Goal: Task Accomplishment & Management: Complete application form

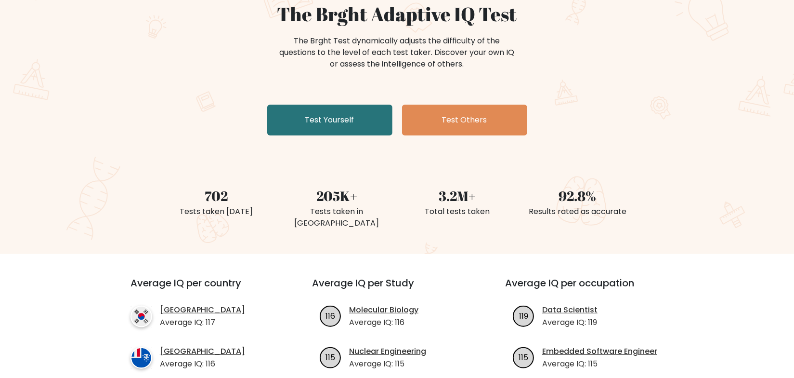
scroll to position [43, 0]
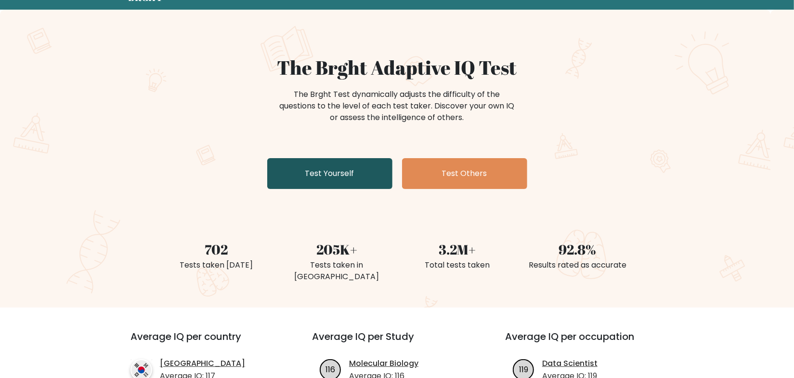
click at [338, 172] on link "Test Yourself" at bounding box center [329, 173] width 125 height 31
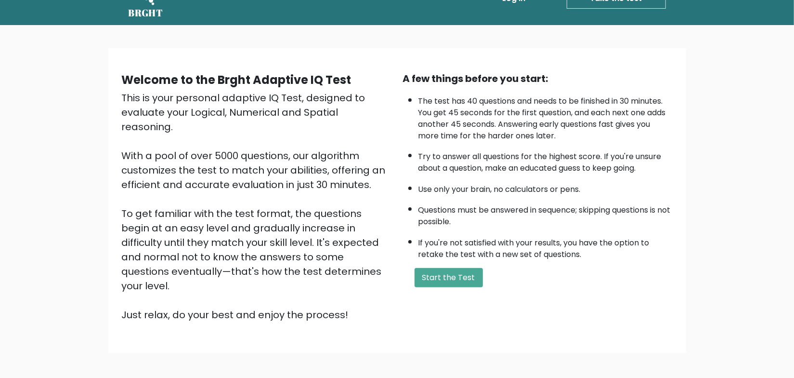
scroll to position [43, 0]
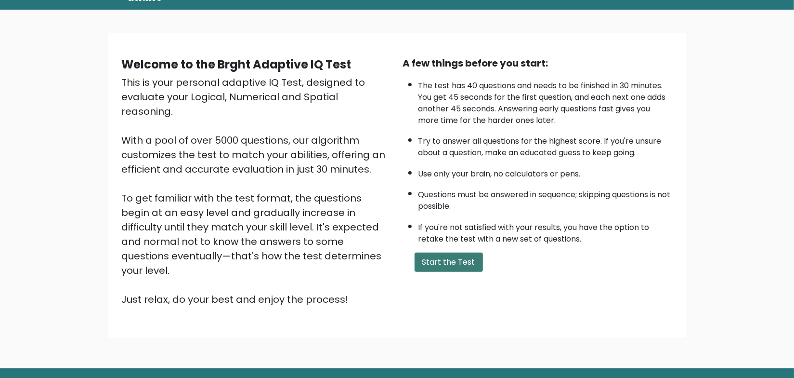
click at [462, 264] on button "Start the Test" at bounding box center [449, 261] width 68 height 19
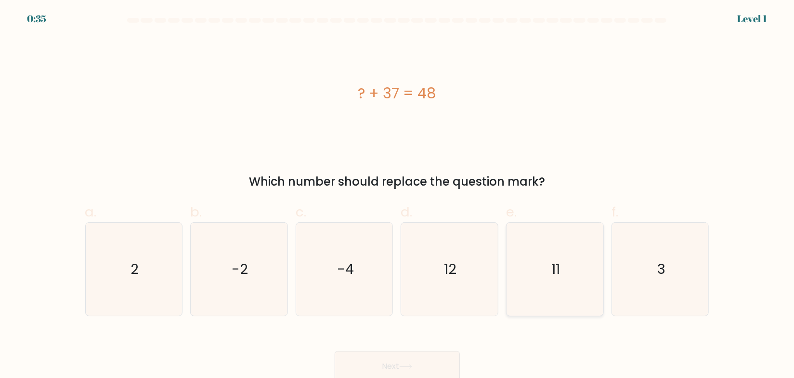
drag, startPoint x: 583, startPoint y: 275, endPoint x: 574, endPoint y: 275, distance: 9.2
click at [576, 275] on icon "11" at bounding box center [555, 269] width 93 height 93
click at [398, 195] on input "e. 11" at bounding box center [397, 192] width 0 height 6
radio input "true"
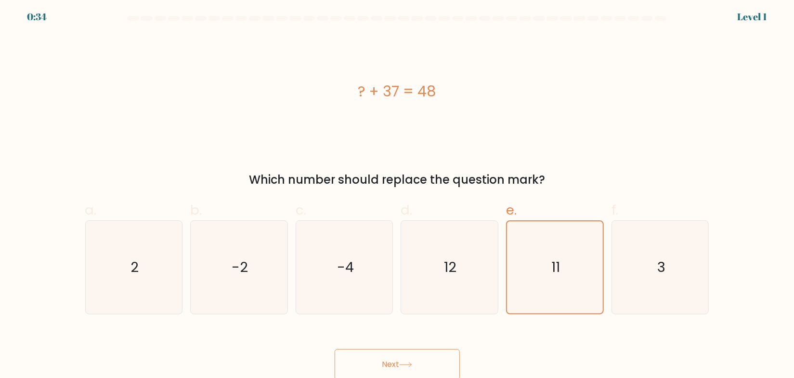
scroll to position [3, 0]
click at [408, 361] on icon at bounding box center [405, 363] width 13 height 5
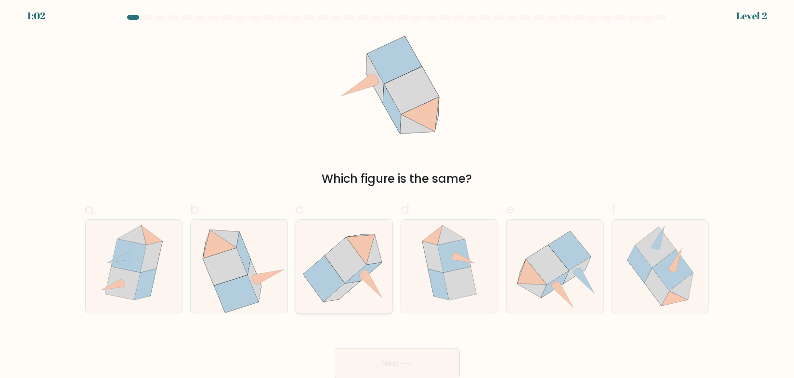
click at [346, 275] on icon at bounding box center [345, 260] width 41 height 46
click at [397, 192] on input "c." at bounding box center [397, 189] width 0 height 6
radio input "true"
click at [396, 358] on button "Next" at bounding box center [397, 363] width 125 height 31
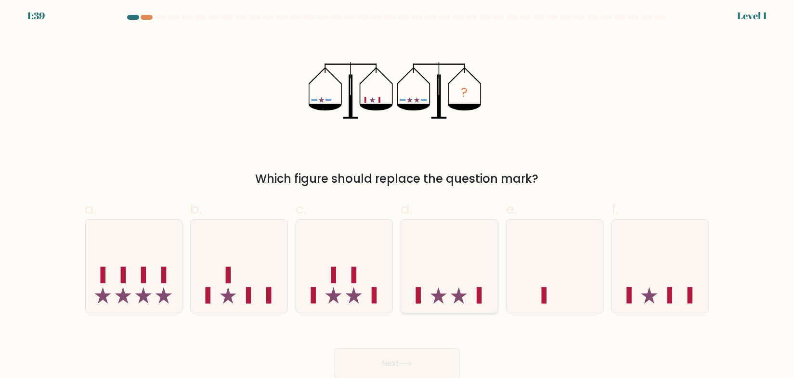
click at [455, 294] on icon at bounding box center [459, 295] width 16 height 16
click at [398, 192] on input "d." at bounding box center [397, 189] width 0 height 6
radio input "true"
click at [416, 366] on button "Next" at bounding box center [397, 363] width 125 height 31
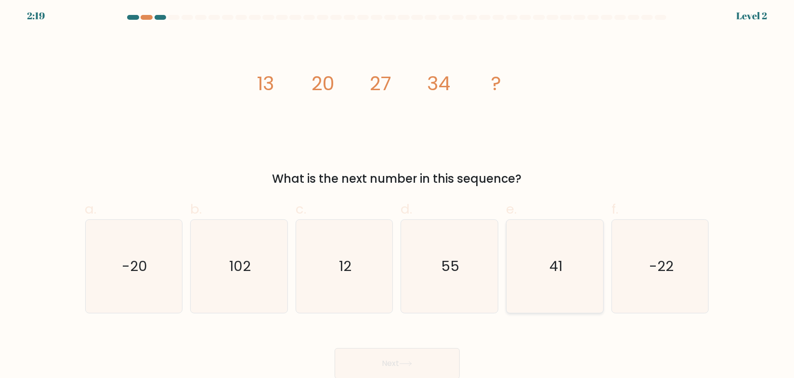
click at [538, 255] on icon "41" at bounding box center [555, 266] width 93 height 93
click at [398, 192] on input "e. 41" at bounding box center [397, 189] width 0 height 6
radio input "true"
click at [421, 357] on button "Next" at bounding box center [397, 363] width 125 height 31
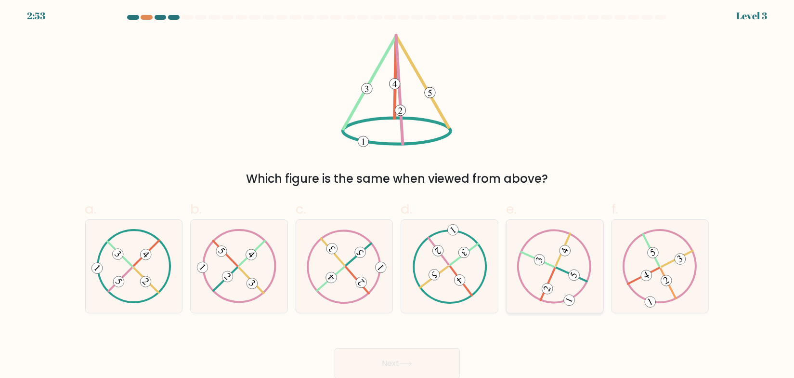
click at [566, 266] on icon at bounding box center [554, 266] width 75 height 74
click at [398, 192] on input "e." at bounding box center [397, 189] width 0 height 6
radio input "true"
click at [671, 273] on icon at bounding box center [660, 266] width 75 height 74
click at [398, 192] on input "f." at bounding box center [397, 189] width 0 height 6
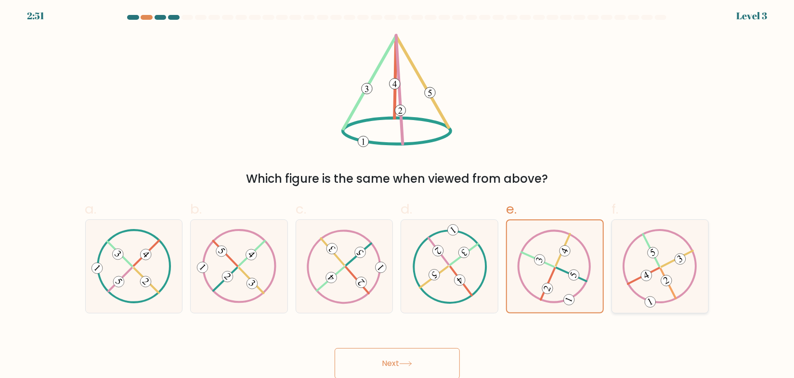
radio input "true"
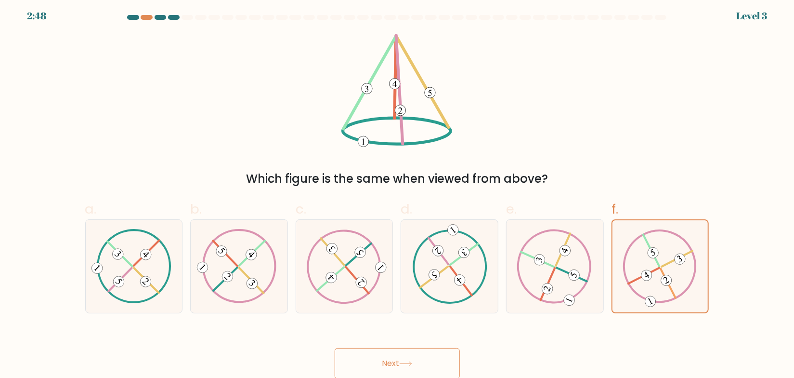
click at [411, 361] on icon at bounding box center [405, 363] width 13 height 5
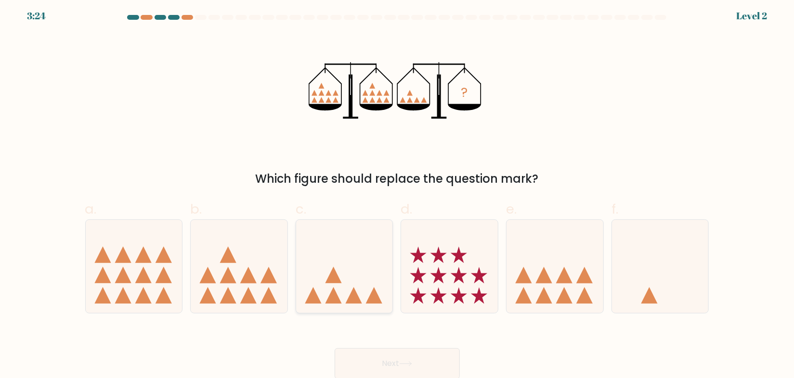
click at [364, 279] on icon at bounding box center [344, 266] width 97 height 80
click at [397, 192] on input "c." at bounding box center [397, 189] width 0 height 6
radio input "true"
click at [412, 364] on icon at bounding box center [405, 363] width 13 height 5
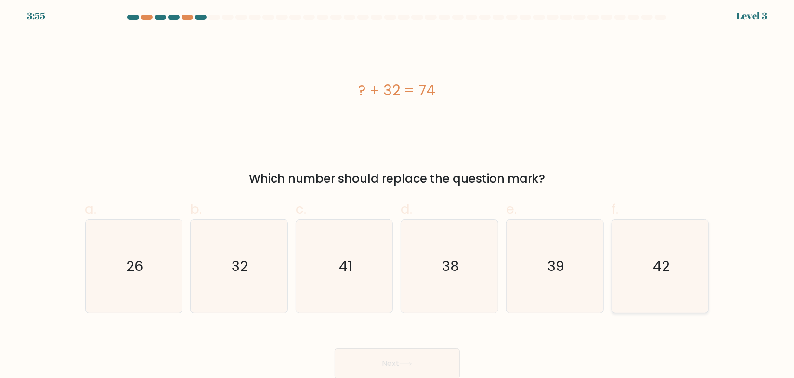
click at [667, 270] on text "42" at bounding box center [661, 265] width 17 height 19
click at [398, 192] on input "f. 42" at bounding box center [397, 189] width 0 height 6
radio input "true"
click at [412, 361] on icon at bounding box center [405, 363] width 13 height 5
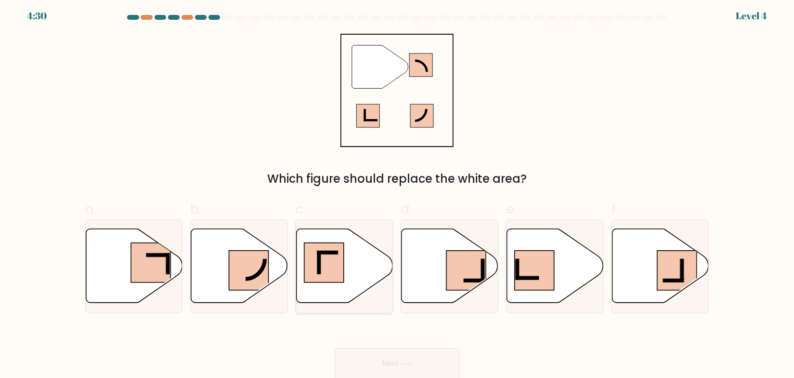
click at [337, 261] on rect at bounding box center [324, 262] width 40 height 40
click at [397, 192] on input "c." at bounding box center [397, 189] width 0 height 6
radio input "true"
click at [409, 359] on button "Next" at bounding box center [397, 363] width 125 height 31
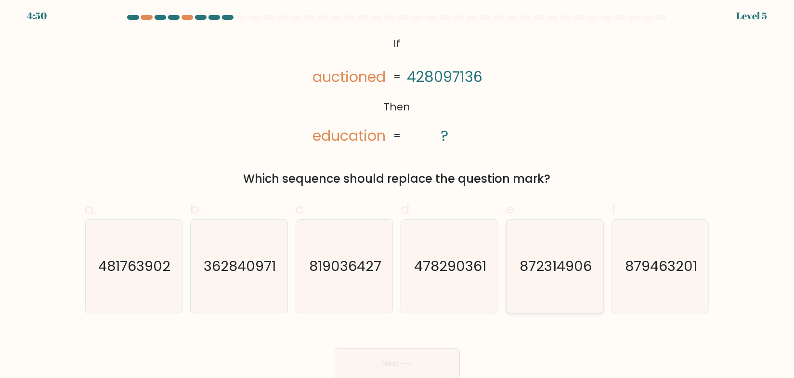
click at [547, 273] on text "872314906" at bounding box center [556, 265] width 72 height 19
click at [398, 192] on input "e. 872314906" at bounding box center [397, 189] width 0 height 6
radio input "true"
click at [402, 365] on button "Next" at bounding box center [397, 363] width 125 height 31
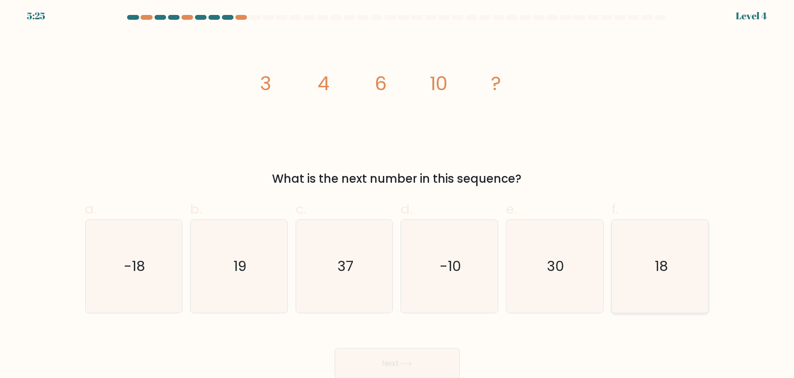
click at [675, 270] on icon "18" at bounding box center [660, 266] width 93 height 93
click at [398, 192] on input "f. 18" at bounding box center [397, 189] width 0 height 6
radio input "true"
click at [385, 359] on button "Next" at bounding box center [397, 363] width 125 height 31
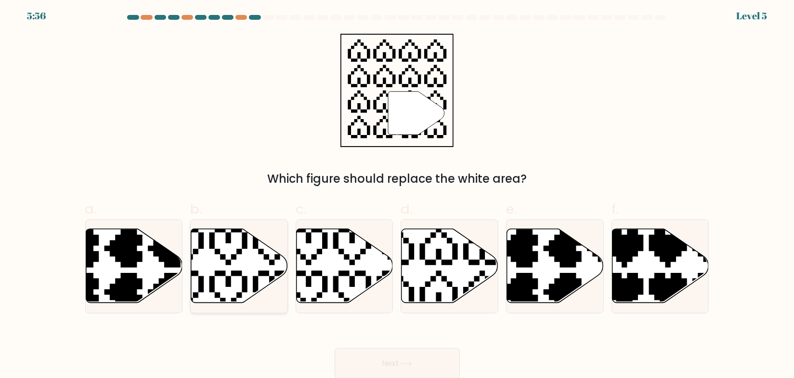
click at [235, 269] on icon at bounding box center [239, 265] width 97 height 74
click at [397, 192] on input "b." at bounding box center [397, 189] width 0 height 6
radio input "true"
click at [461, 263] on icon at bounding box center [450, 265] width 97 height 74
click at [398, 192] on input "d." at bounding box center [397, 189] width 0 height 6
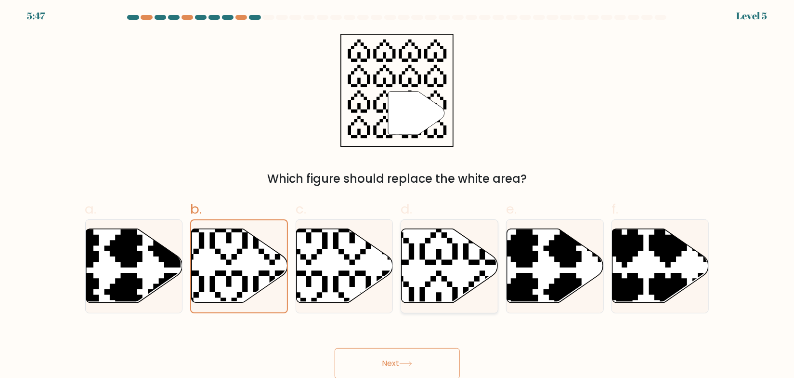
radio input "true"
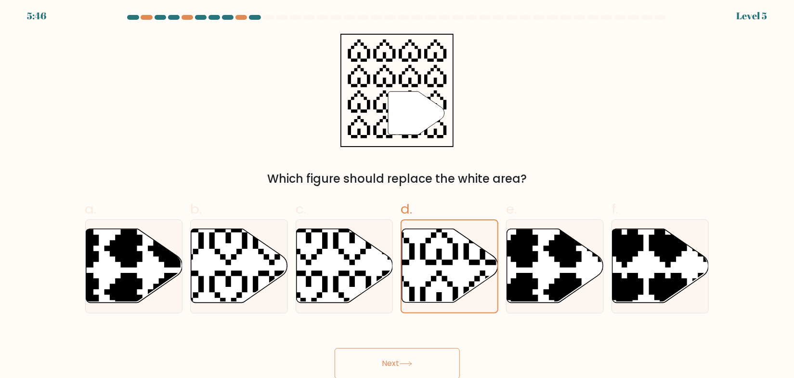
click at [380, 355] on button "Next" at bounding box center [397, 363] width 125 height 31
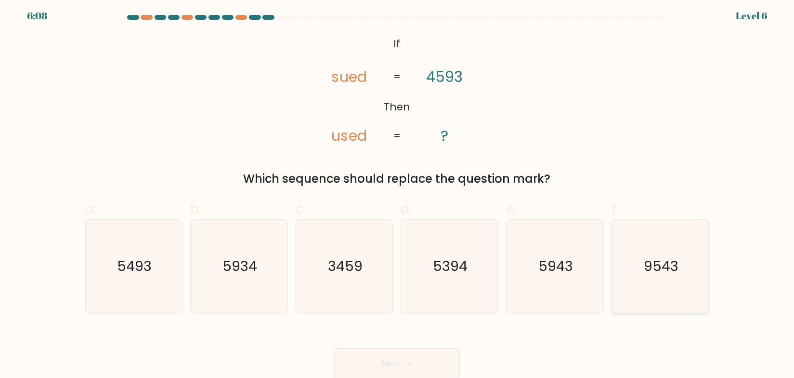
drag, startPoint x: 681, startPoint y: 270, endPoint x: 661, endPoint y: 270, distance: 20.2
click at [681, 270] on icon "9543" at bounding box center [660, 266] width 93 height 93
click at [398, 192] on input "f. 9543" at bounding box center [397, 189] width 0 height 6
radio input "true"
click at [399, 360] on button "Next" at bounding box center [397, 363] width 125 height 31
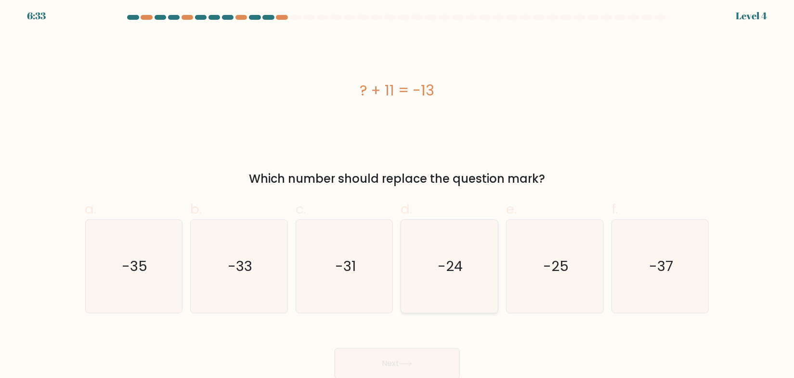
click at [452, 277] on icon "-24" at bounding box center [449, 266] width 93 height 93
click at [398, 192] on input "d. -24" at bounding box center [397, 189] width 0 height 6
radio input "true"
click at [399, 366] on button "Next" at bounding box center [397, 363] width 125 height 31
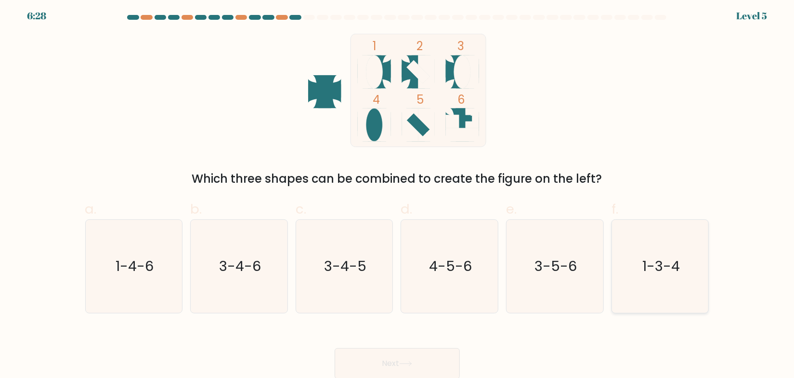
click at [647, 256] on icon "1-3-4" at bounding box center [660, 266] width 93 height 93
click at [398, 192] on input "f. 1-3-4" at bounding box center [397, 189] width 0 height 6
radio input "true"
click at [412, 365] on icon at bounding box center [405, 363] width 13 height 5
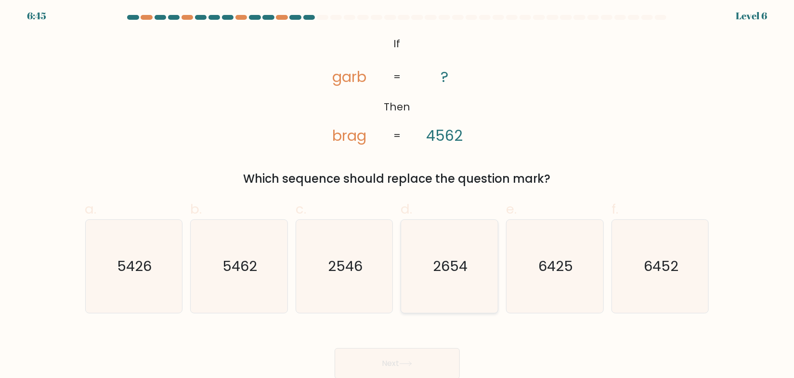
click at [455, 270] on text "2654" at bounding box center [451, 265] width 35 height 19
click at [398, 192] on input "d. 2654" at bounding box center [397, 189] width 0 height 6
radio input "true"
click at [429, 362] on button "Next" at bounding box center [397, 363] width 125 height 31
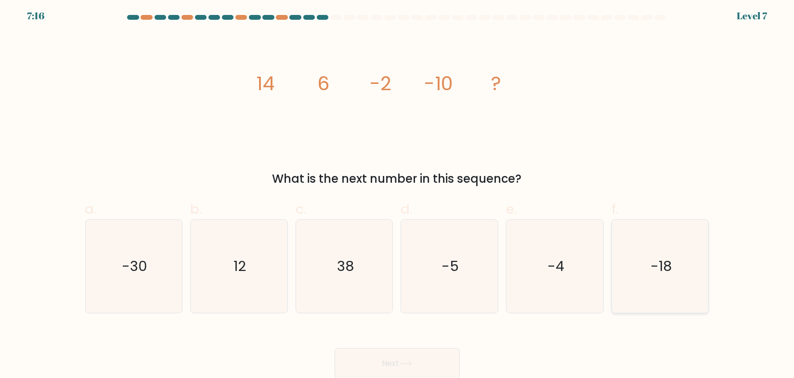
click at [662, 264] on text "-18" at bounding box center [661, 265] width 21 height 19
click at [398, 192] on input "f. -18" at bounding box center [397, 189] width 0 height 6
radio input "true"
click at [425, 362] on button "Next" at bounding box center [397, 363] width 125 height 31
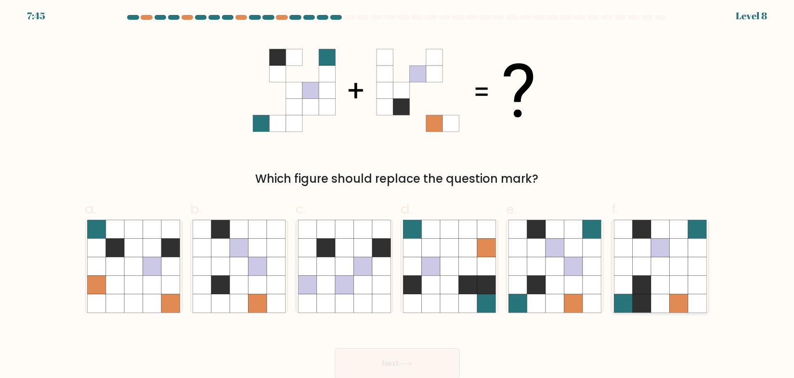
click at [657, 275] on icon at bounding box center [660, 284] width 18 height 18
click at [398, 192] on input "f." at bounding box center [397, 189] width 0 height 6
radio input "true"
click at [396, 357] on button "Next" at bounding box center [397, 363] width 125 height 31
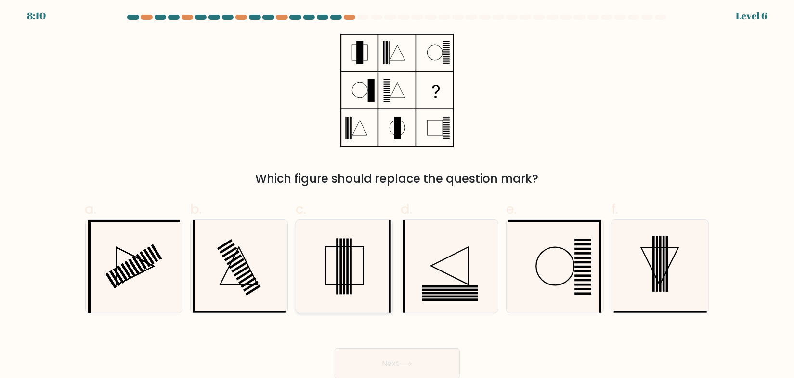
click at [356, 262] on icon at bounding box center [344, 266] width 93 height 93
click at [397, 192] on input "c." at bounding box center [397, 189] width 0 height 6
radio input "true"
click at [389, 360] on button "Next" at bounding box center [397, 363] width 125 height 31
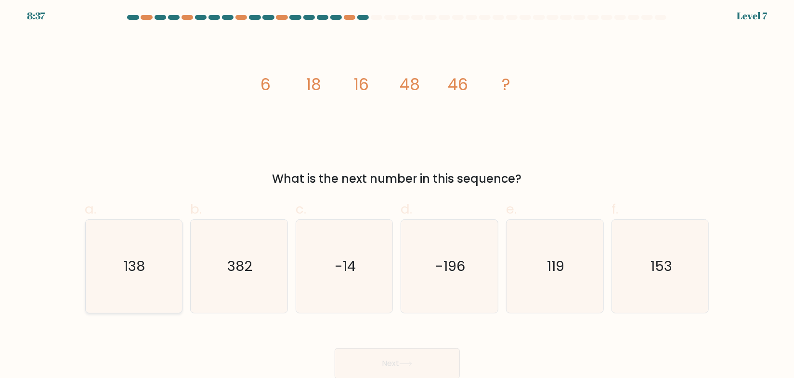
click at [138, 269] on text "138" at bounding box center [134, 265] width 21 height 19
click at [397, 192] on input "a. 138" at bounding box center [397, 189] width 0 height 6
radio input "true"
click at [405, 359] on button "Next" at bounding box center [397, 363] width 125 height 31
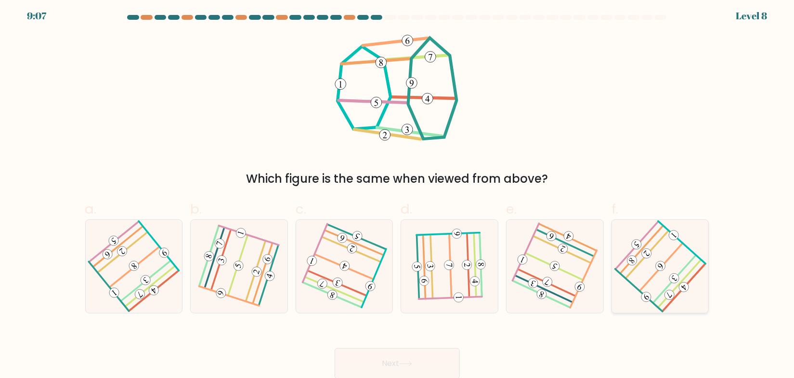
click at [657, 264] on 451 at bounding box center [660, 265] width 13 height 13
click at [398, 192] on input "f." at bounding box center [397, 189] width 0 height 6
radio input "true"
click at [418, 363] on button "Next" at bounding box center [397, 363] width 125 height 31
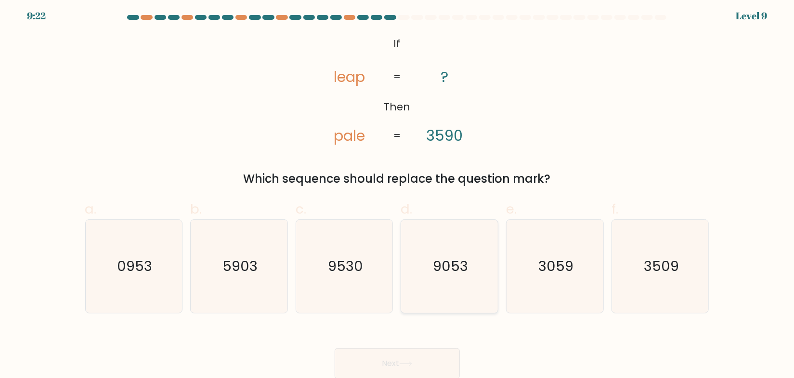
click at [452, 261] on text "9053" at bounding box center [450, 265] width 35 height 19
click at [398, 192] on input "d. 9053" at bounding box center [397, 189] width 0 height 6
radio input "true"
click at [411, 361] on icon at bounding box center [405, 363] width 13 height 5
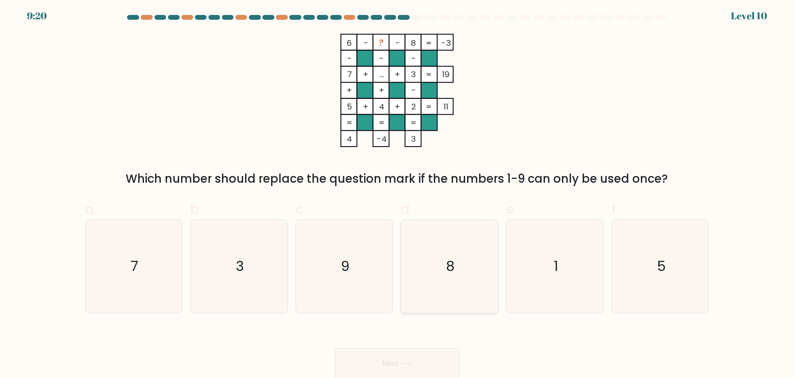
click at [443, 272] on icon "8" at bounding box center [449, 266] width 93 height 93
click at [398, 192] on input "d. 8" at bounding box center [397, 189] width 0 height 6
radio input "true"
click at [385, 351] on button "Next" at bounding box center [397, 363] width 125 height 31
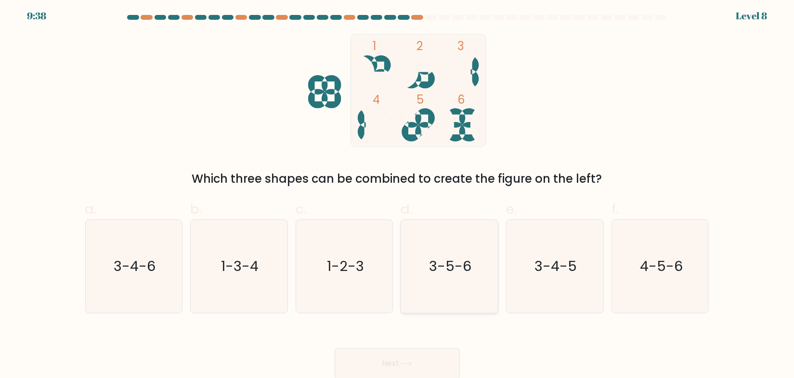
click at [447, 263] on text "3-5-6" at bounding box center [451, 265] width 42 height 19
click at [398, 192] on input "d. 3-5-6" at bounding box center [397, 189] width 0 height 6
radio input "true"
click at [397, 362] on button "Next" at bounding box center [397, 363] width 125 height 31
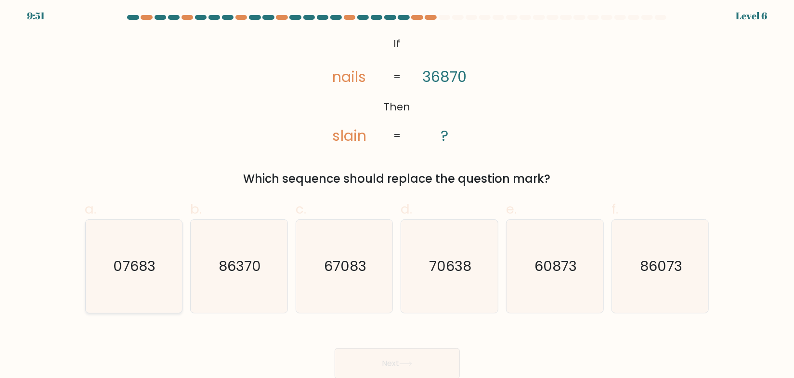
click at [143, 278] on icon "07683" at bounding box center [133, 266] width 93 height 93
click at [397, 192] on input "a. 07683" at bounding box center [397, 189] width 0 height 6
radio input "true"
click at [428, 366] on button "Next" at bounding box center [397, 363] width 125 height 31
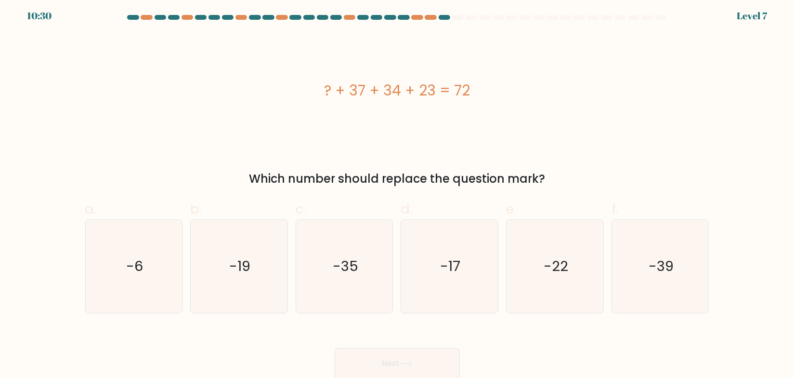
drag, startPoint x: 490, startPoint y: 82, endPoint x: 322, endPoint y: 86, distance: 167.7
click at [322, 86] on div "? + 37 + 34 + 23 = 72" at bounding box center [397, 90] width 624 height 22
copy div "? + 37 + 34 + 23 = 72"
click at [650, 276] on icon "-39" at bounding box center [660, 266] width 93 height 93
click at [398, 192] on input "f. -39" at bounding box center [397, 189] width 0 height 6
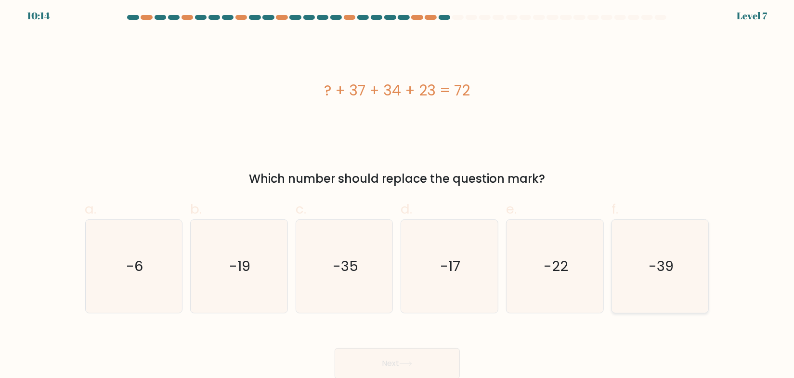
radio input "true"
click at [404, 361] on icon at bounding box center [405, 363] width 13 height 5
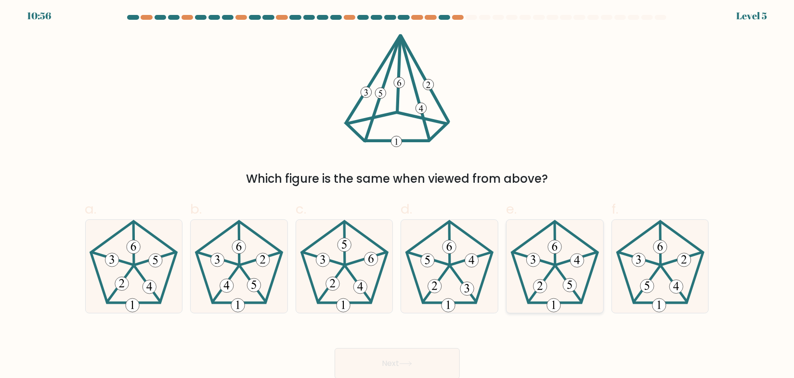
click at [577, 266] on 154 at bounding box center [576, 259] width 13 height 13
click at [398, 192] on input "e." at bounding box center [397, 189] width 0 height 6
radio input "true"
click at [370, 365] on button "Next" at bounding box center [397, 363] width 125 height 31
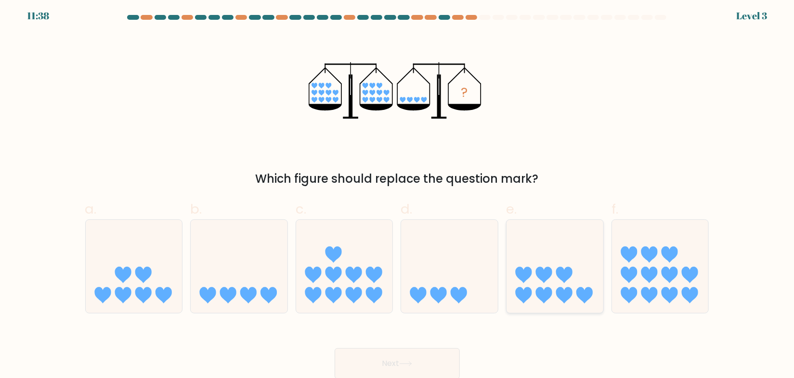
click at [572, 282] on icon at bounding box center [555, 266] width 97 height 80
click at [398, 192] on input "e." at bounding box center [397, 189] width 0 height 6
radio input "true"
click at [409, 359] on button "Next" at bounding box center [397, 363] width 125 height 31
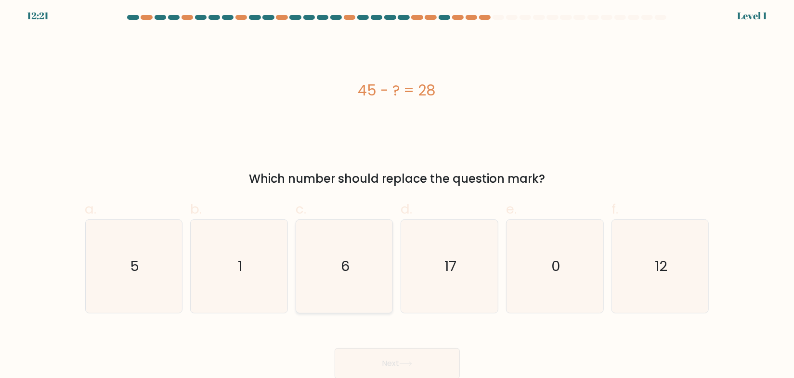
click at [322, 276] on icon "6" at bounding box center [344, 266] width 93 height 93
click at [397, 192] on input "c. 6" at bounding box center [397, 189] width 0 height 6
radio input "true"
click at [379, 364] on button "Next" at bounding box center [397, 363] width 125 height 31
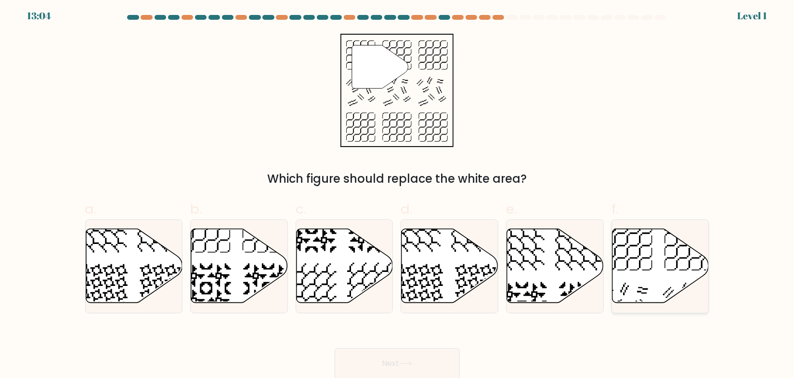
click at [674, 273] on icon at bounding box center [661, 265] width 97 height 74
click at [398, 192] on input "f." at bounding box center [397, 189] width 0 height 6
radio input "true"
click at [412, 362] on icon at bounding box center [405, 363] width 13 height 5
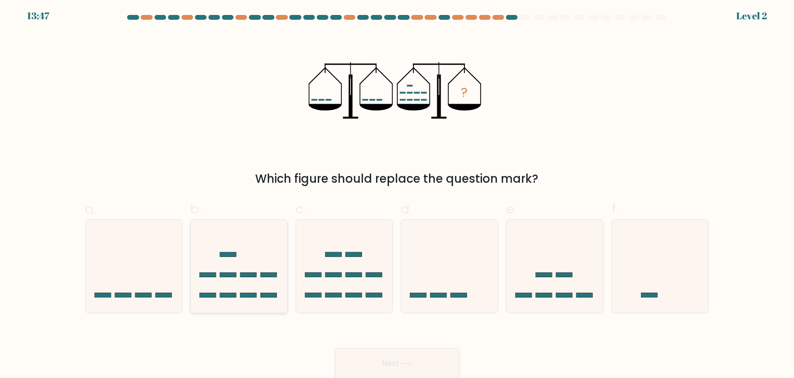
click at [231, 270] on icon at bounding box center [239, 266] width 97 height 80
click at [397, 192] on input "b." at bounding box center [397, 189] width 0 height 6
radio input "true"
click at [362, 360] on button "Next" at bounding box center [397, 363] width 125 height 31
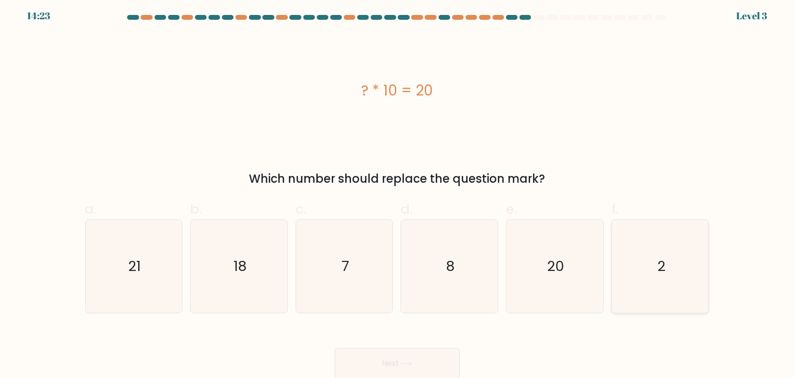
drag, startPoint x: 652, startPoint y: 269, endPoint x: 640, endPoint y: 268, distance: 12.1
click at [649, 269] on icon "2" at bounding box center [660, 266] width 93 height 93
click at [398, 192] on input "f. 2" at bounding box center [397, 189] width 0 height 6
radio input "true"
click at [391, 371] on button "Next" at bounding box center [397, 363] width 125 height 31
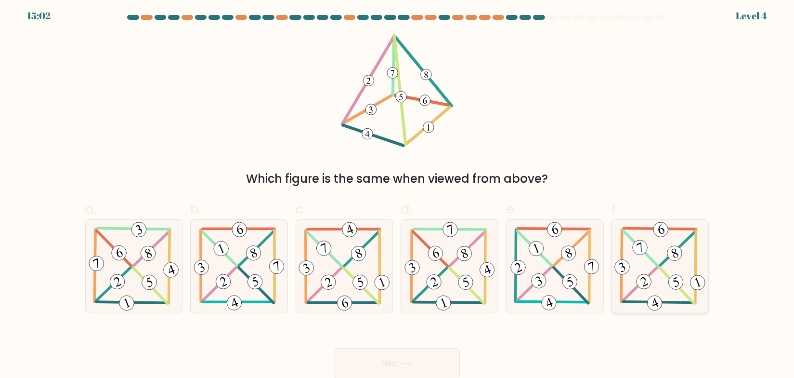
click at [642, 278] on 342 at bounding box center [644, 281] width 19 height 19
click at [398, 192] on input "f." at bounding box center [397, 189] width 0 height 6
radio input "true"
click at [382, 360] on button "Next" at bounding box center [397, 363] width 125 height 31
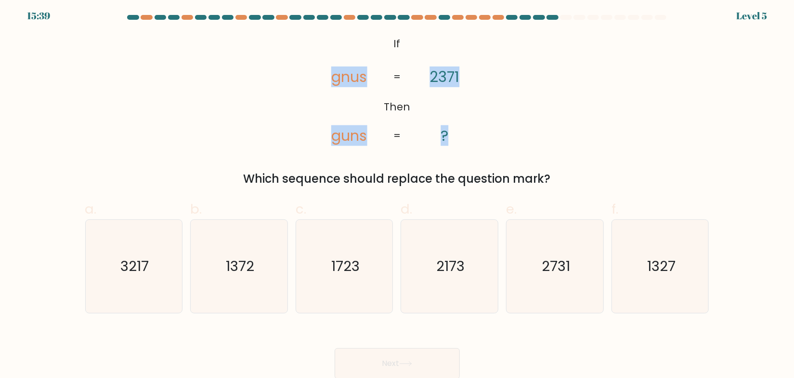
drag, startPoint x: 295, startPoint y: 30, endPoint x: 497, endPoint y: 120, distance: 221.5
click at [488, 122] on form "If ?" at bounding box center [397, 197] width 794 height 364
click at [520, 116] on div "@import url('https://fonts.googleapis.com/css?family=Abril+Fatface:400,100,100i…" at bounding box center [397, 111] width 636 height 154
drag, startPoint x: 553, startPoint y: 254, endPoint x: 595, endPoint y: 302, distance: 63.5
click at [555, 254] on icon "2731" at bounding box center [555, 266] width 93 height 93
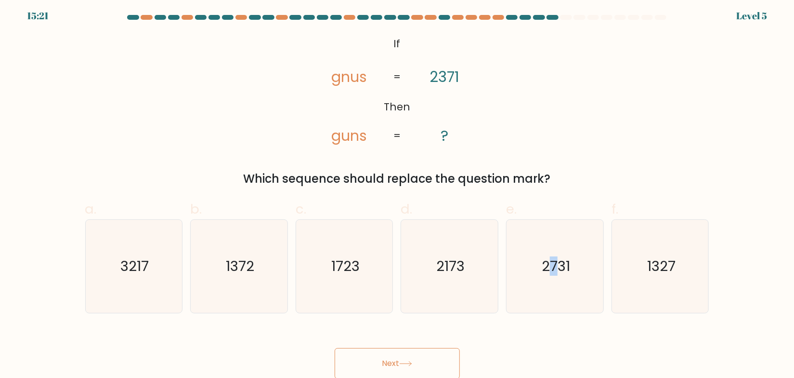
click at [406, 363] on icon at bounding box center [405, 363] width 13 height 5
click at [568, 275] on text "2731" at bounding box center [556, 265] width 28 height 19
click at [398, 192] on input "e. 2731" at bounding box center [397, 189] width 0 height 6
radio input "true"
click at [408, 359] on button "Next" at bounding box center [397, 363] width 125 height 31
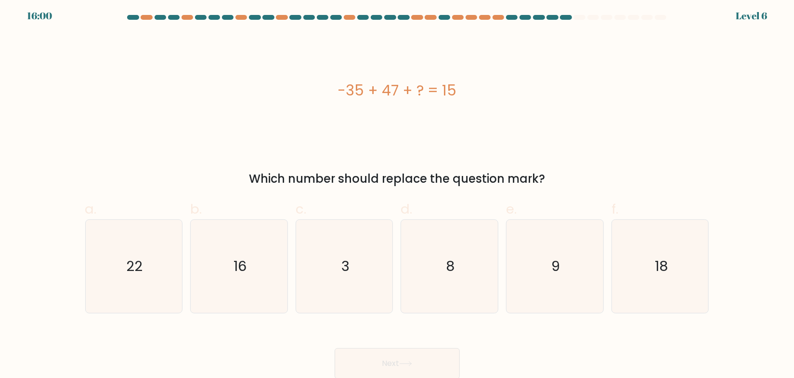
drag, startPoint x: 483, startPoint y: 90, endPoint x: 332, endPoint y: 95, distance: 150.4
click at [332, 95] on div "-35 + 47 + ? = 15" at bounding box center [397, 90] width 624 height 22
copy div "-35 + 47 + ? = 15"
click at [338, 248] on icon "3" at bounding box center [344, 266] width 93 height 93
click at [397, 192] on input "c. 3" at bounding box center [397, 189] width 0 height 6
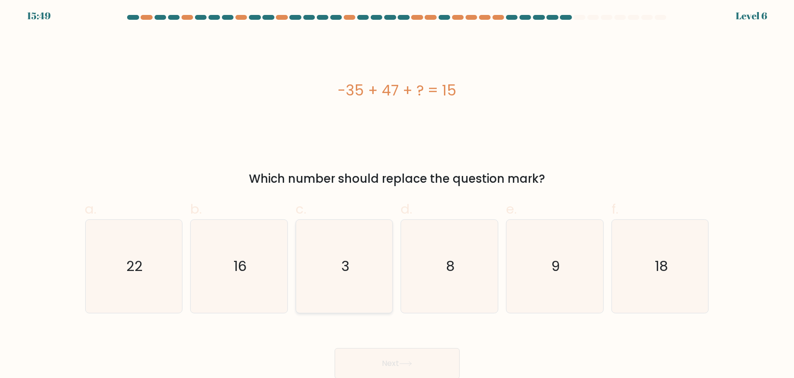
radio input "true"
drag, startPoint x: 384, startPoint y: 366, endPoint x: 377, endPoint y: 366, distance: 6.7
click at [383, 366] on button "Next" at bounding box center [397, 363] width 125 height 31
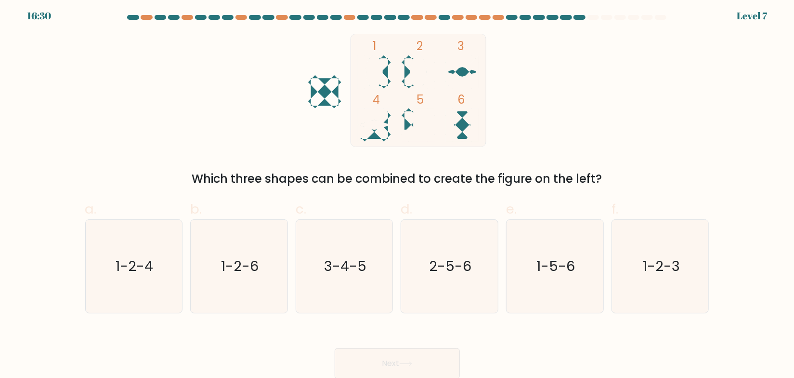
click at [331, 37] on icon "1 2 3 4 5 6" at bounding box center [397, 90] width 259 height 113
click at [466, 276] on icon "2-5-6" at bounding box center [449, 266] width 93 height 93
click at [398, 192] on input "d. 2-5-6" at bounding box center [397, 189] width 0 height 6
radio input "true"
click at [433, 366] on button "Next" at bounding box center [397, 363] width 125 height 31
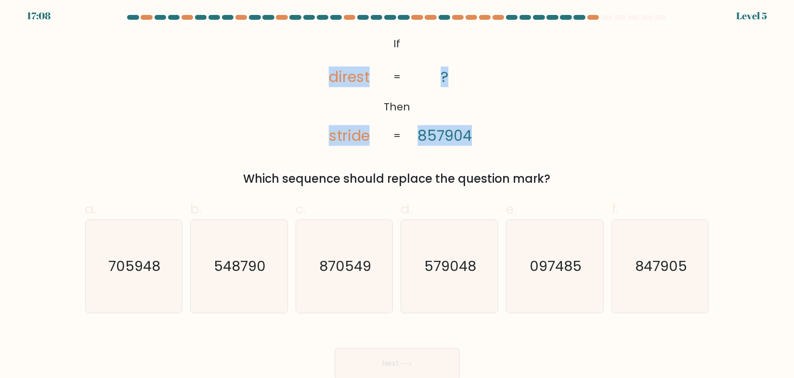
drag, startPoint x: 346, startPoint y: 74, endPoint x: 397, endPoint y: 56, distance: 54.2
click at [478, 126] on icon "@import url('https://fonts.googleapis.com/css?family=Abril+Fatface:400,100,100i…" at bounding box center [397, 90] width 184 height 113
drag, startPoint x: 392, startPoint y: 41, endPoint x: 479, endPoint y: 130, distance: 124.7
click at [479, 130] on icon "@import url('https://fonts.googleapis.com/css?family=Abril+Fatface:400,100,100i…" at bounding box center [397, 90] width 184 height 113
copy icon "If Then direst stride ? 857904"
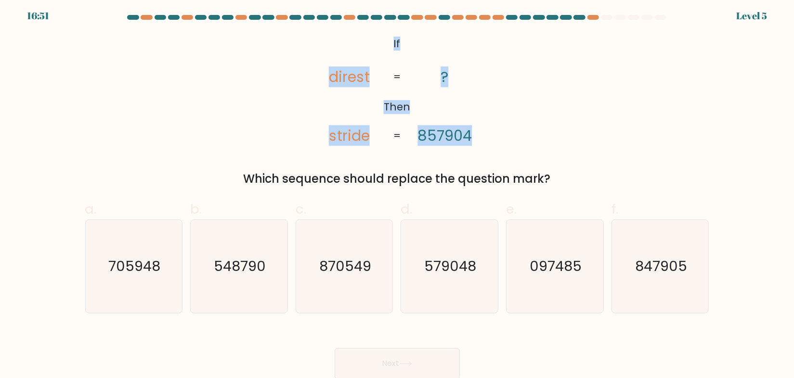
click at [532, 114] on div "@import url('https://fonts.googleapis.com/css?family=Abril+Fatface:400,100,100i…" at bounding box center [397, 111] width 636 height 154
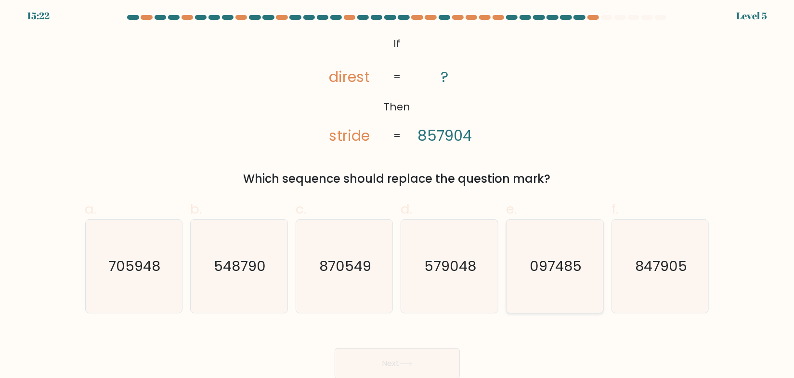
click at [553, 263] on text "097485" at bounding box center [556, 265] width 52 height 19
click at [398, 192] on input "e. 097485" at bounding box center [397, 189] width 0 height 6
radio input "true"
click at [418, 359] on button "Next" at bounding box center [397, 363] width 125 height 31
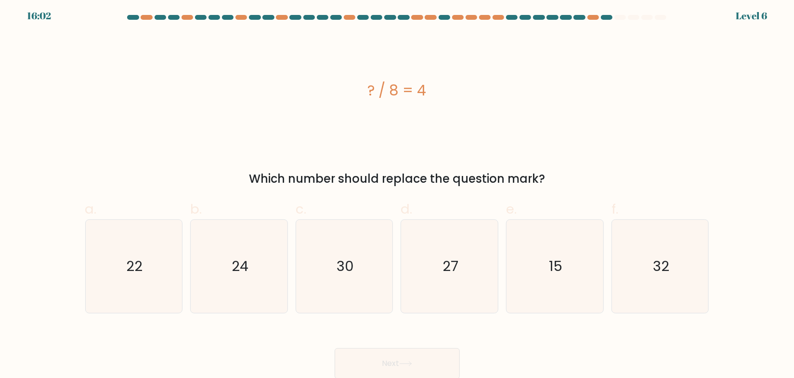
drag, startPoint x: 430, startPoint y: 90, endPoint x: 362, endPoint y: 85, distance: 68.1
click at [362, 85] on div "? / 8 = 4" at bounding box center [397, 90] width 624 height 22
copy div "? / 8 = 4"
click at [672, 273] on icon "32" at bounding box center [660, 266] width 93 height 93
click at [398, 192] on input "f. 32" at bounding box center [397, 189] width 0 height 6
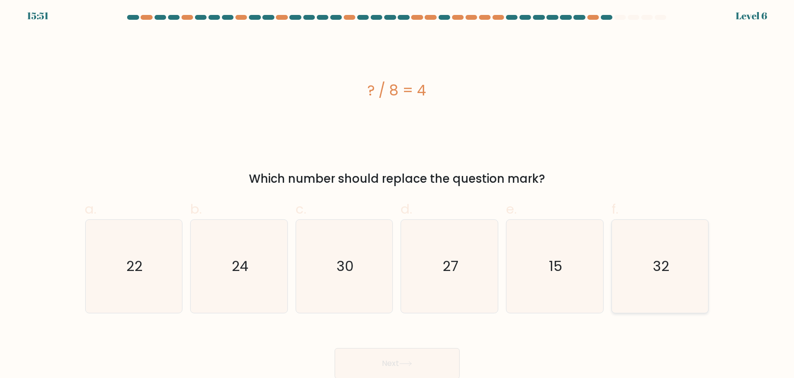
radio input "true"
click at [369, 363] on button "Next" at bounding box center [397, 363] width 125 height 31
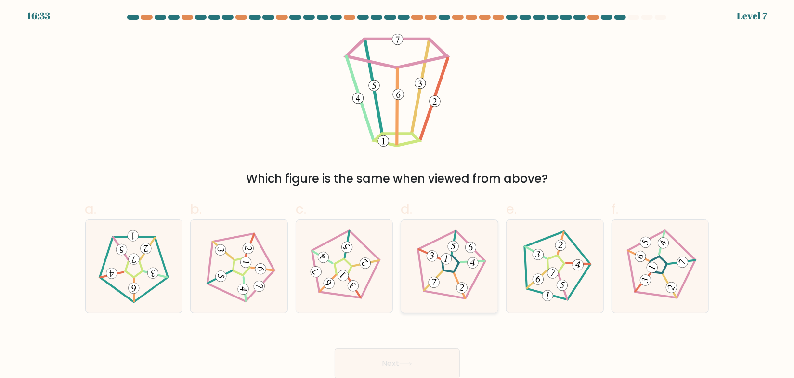
click at [462, 271] on icon at bounding box center [450, 266] width 74 height 74
click at [398, 192] on input "d." at bounding box center [397, 189] width 0 height 6
radio input "true"
click at [371, 357] on button "Next" at bounding box center [397, 363] width 125 height 31
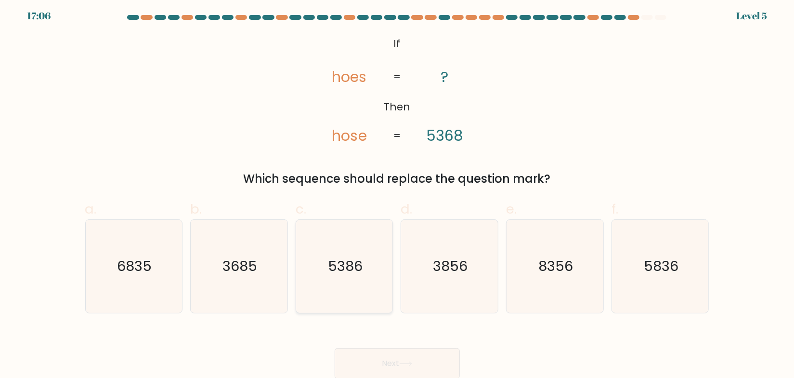
click at [346, 266] on text "5386" at bounding box center [345, 265] width 35 height 19
click at [397, 192] on input "c. 5386" at bounding box center [397, 189] width 0 height 6
radio input "true"
click at [438, 361] on button "Next" at bounding box center [397, 363] width 125 height 31
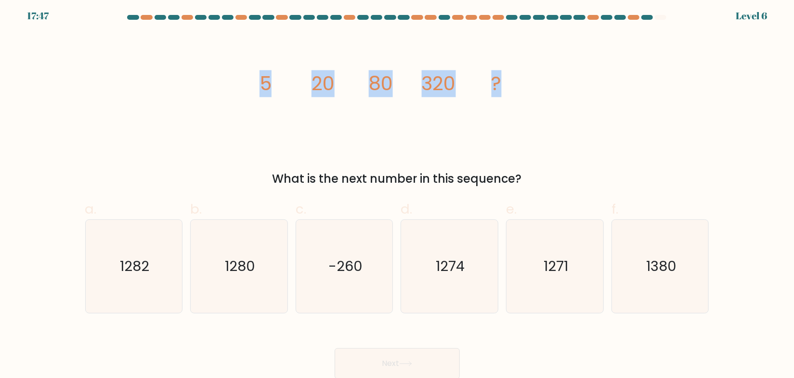
drag, startPoint x: 255, startPoint y: 79, endPoint x: 530, endPoint y: 87, distance: 275.7
click at [530, 87] on icon "image/svg+xml 5 20 80 320 ?" at bounding box center [397, 90] width 289 height 113
copy g "5 20 80 320 ?"
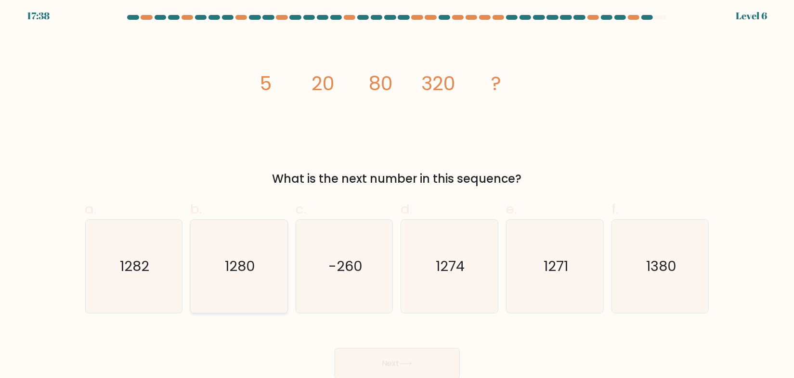
click at [240, 264] on text "1280" at bounding box center [240, 265] width 30 height 19
click at [397, 192] on input "b. 1280" at bounding box center [397, 189] width 0 height 6
radio input "true"
click at [402, 365] on icon at bounding box center [405, 363] width 13 height 5
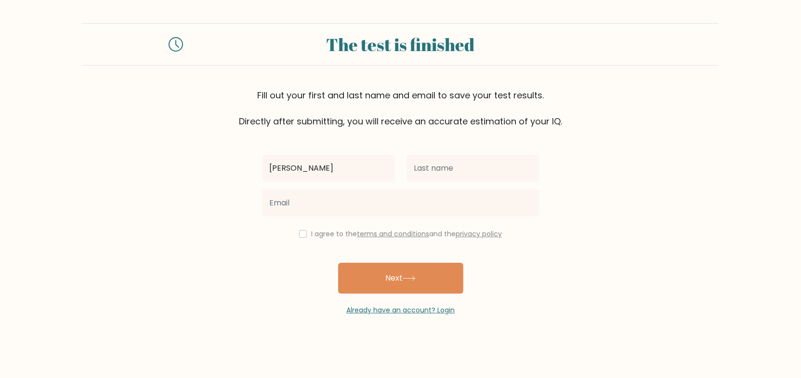
type input "Laura"
type input "Basubas"
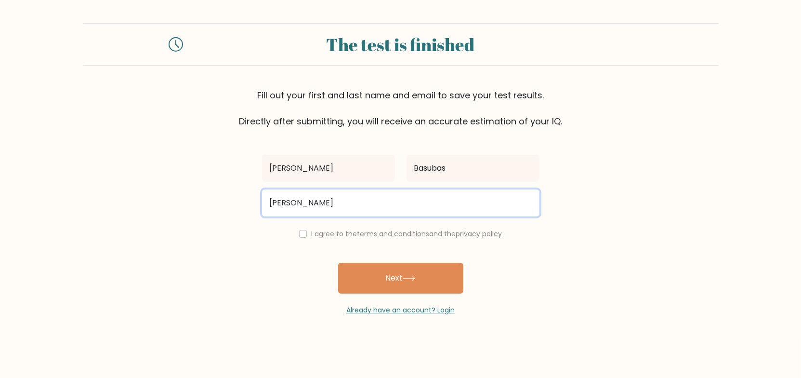
type input "laurabasubas06@gmail.com"
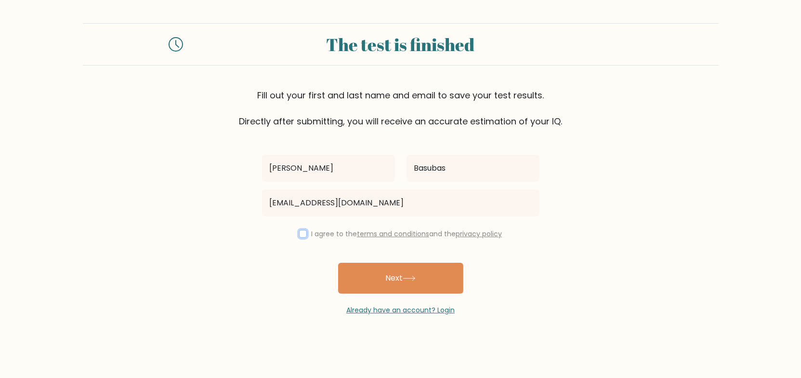
click at [300, 233] on input "checkbox" at bounding box center [303, 234] width 8 height 8
checkbox input "true"
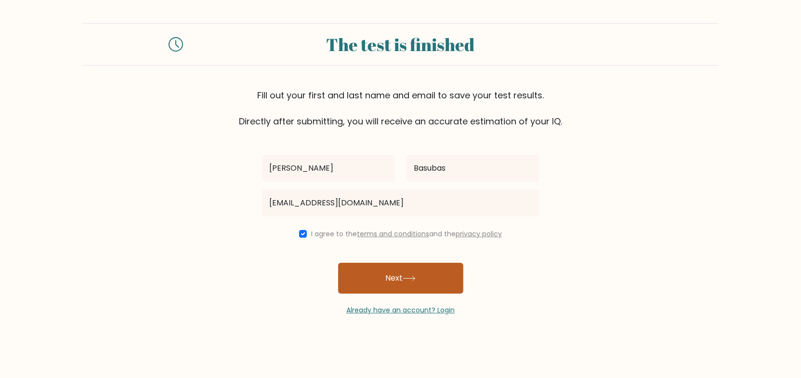
click at [400, 282] on button "Next" at bounding box center [400, 278] width 125 height 31
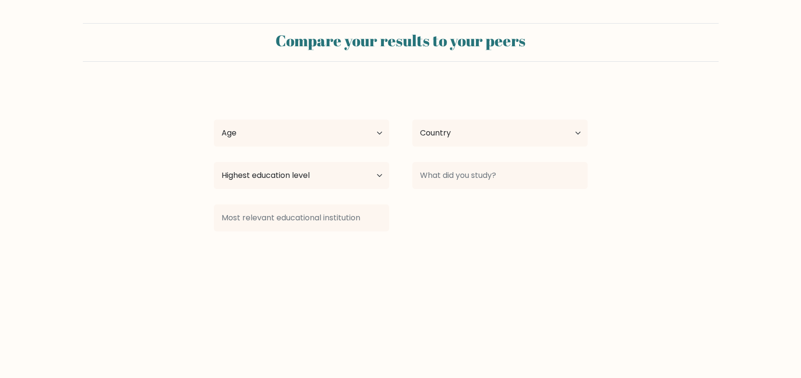
select select "PH"
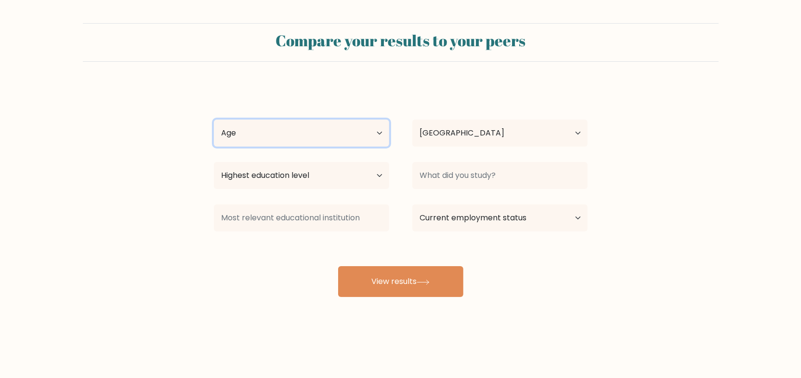
click at [379, 133] on select "Age Under [DEMOGRAPHIC_DATA] [DEMOGRAPHIC_DATA] [DEMOGRAPHIC_DATA] [DEMOGRAPHIC…" at bounding box center [301, 132] width 175 height 27
select select "35_44"
click at [214, 119] on select "Age Under [DEMOGRAPHIC_DATA] [DEMOGRAPHIC_DATA] [DEMOGRAPHIC_DATA] [DEMOGRAPHIC…" at bounding box center [301, 132] width 175 height 27
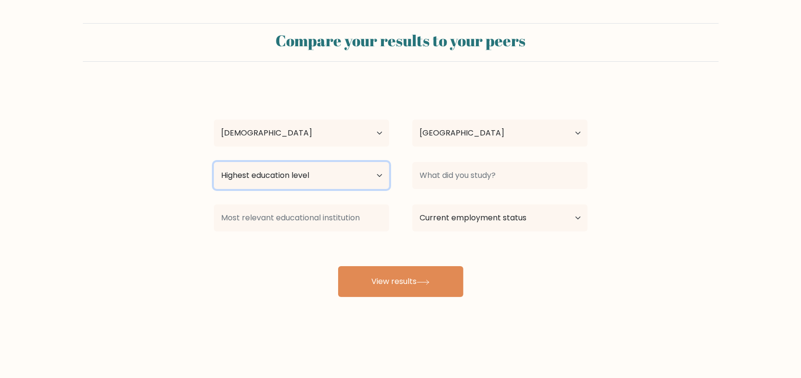
click at [369, 174] on select "Highest education level No schooling Primary Lower Secondary Upper Secondary Oc…" at bounding box center [301, 175] width 175 height 27
select select "bachelors_degree"
click at [214, 162] on select "Highest education level No schooling Primary Lower Secondary Upper Secondary Oc…" at bounding box center [301, 175] width 175 height 27
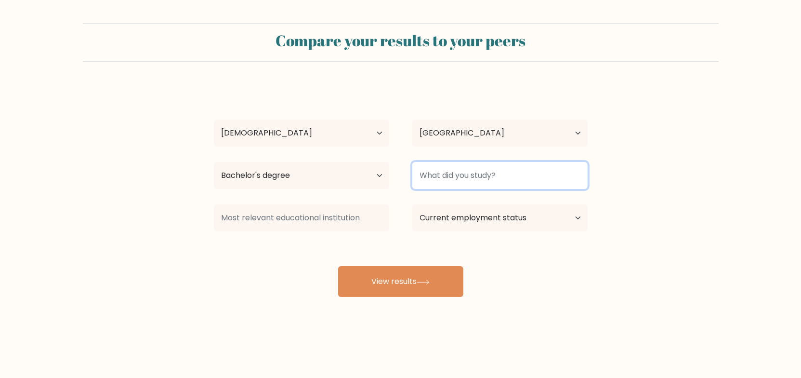
click at [525, 171] on input at bounding box center [499, 175] width 175 height 27
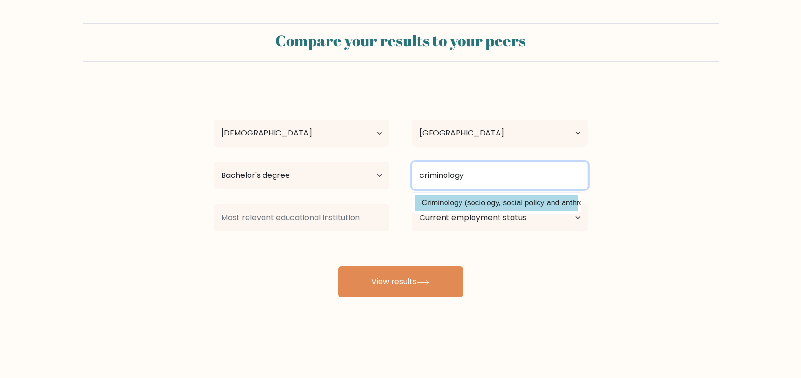
type input "criminology"
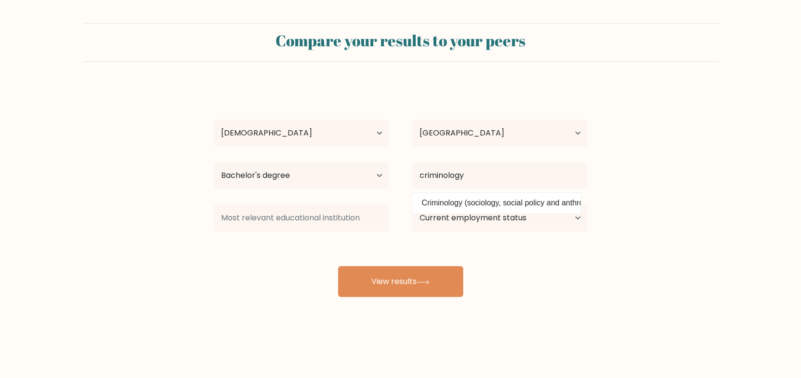
drag, startPoint x: 475, startPoint y: 200, endPoint x: 451, endPoint y: 207, distance: 24.6
click at [473, 201] on div "Laura Basubas Age Under 18 years old 18-24 years old 25-34 years old 35-44 year…" at bounding box center [400, 191] width 385 height 212
click at [482, 218] on select "Current employment status Employed Student Retired Other / prefer not to answer" at bounding box center [499, 217] width 175 height 27
select select "other"
click at [412, 204] on select "Current employment status Employed Student Retired Other / prefer not to answer" at bounding box center [499, 217] width 175 height 27
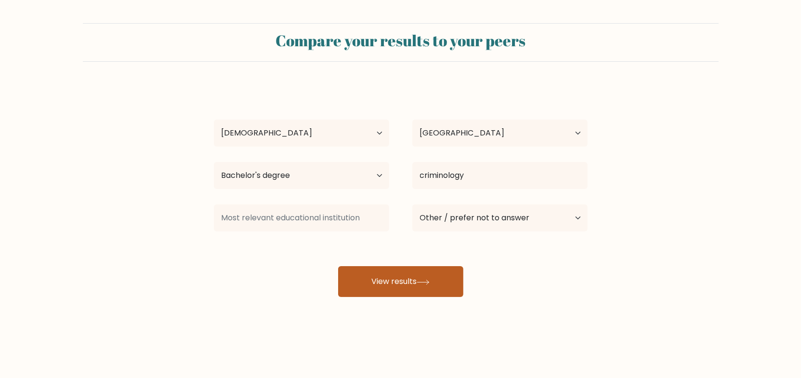
click at [406, 283] on button "View results" at bounding box center [400, 281] width 125 height 31
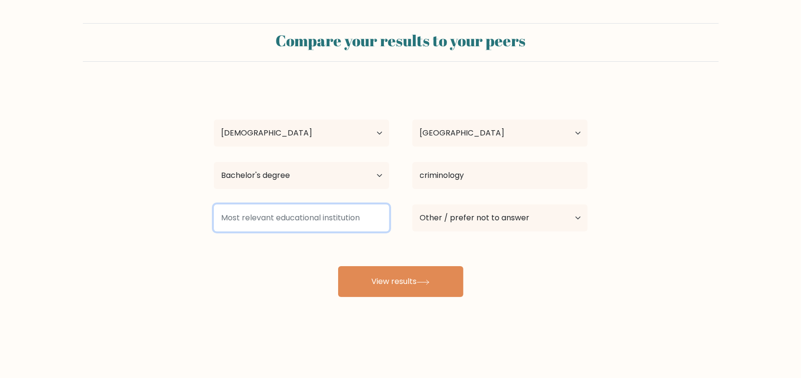
click at [322, 216] on input at bounding box center [301, 217] width 175 height 27
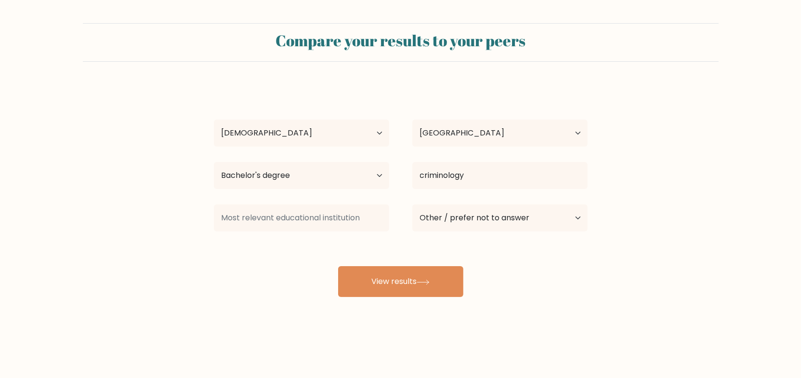
drag, startPoint x: 198, startPoint y: 270, endPoint x: 211, endPoint y: 247, distance: 26.1
click at [198, 270] on form "Compare your results to your peers Laura Basubas Age Under 18 years old 18-24 y…" at bounding box center [400, 160] width 801 height 274
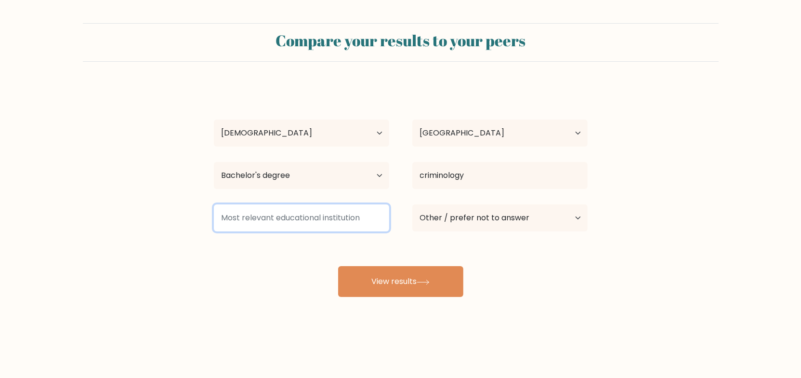
click at [245, 225] on input at bounding box center [301, 217] width 175 height 27
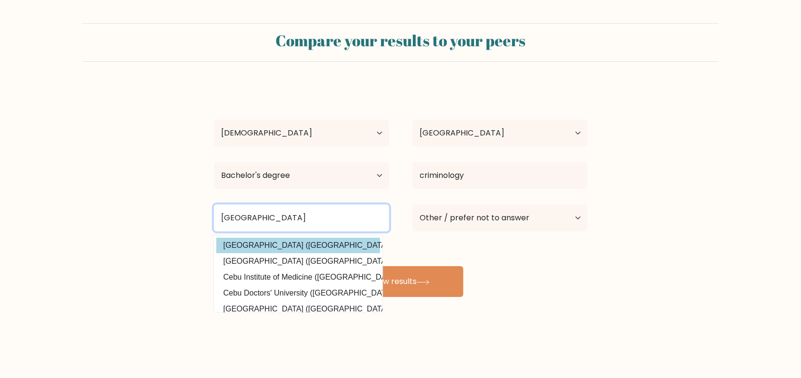
type input "University of Cebu"
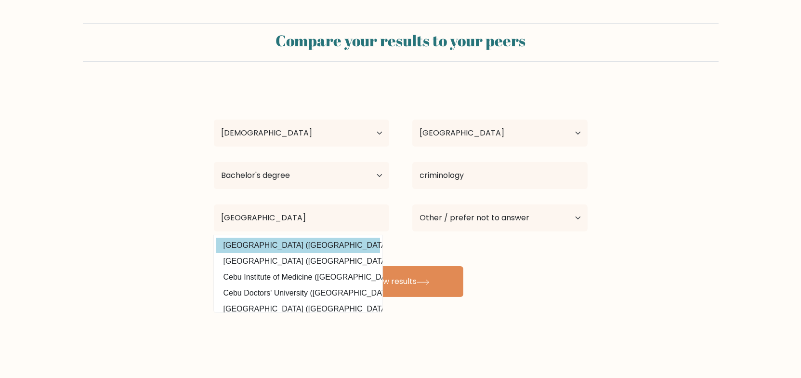
click at [244, 243] on div "Laura Basubas Age Under 18 years old 18-24 years old 25-34 years old 35-44 year…" at bounding box center [400, 191] width 385 height 212
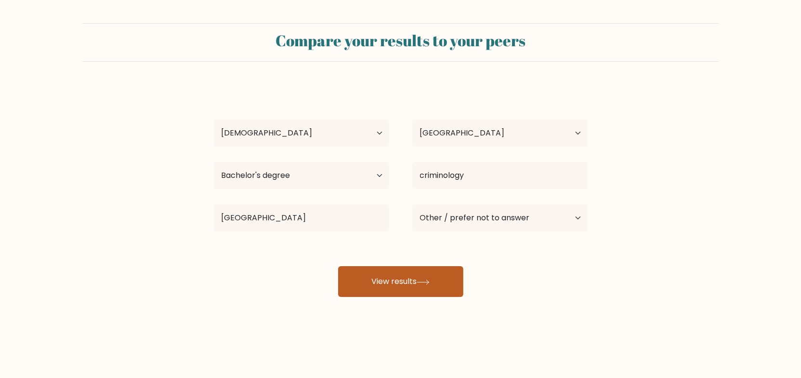
click at [417, 278] on button "View results" at bounding box center [400, 281] width 125 height 31
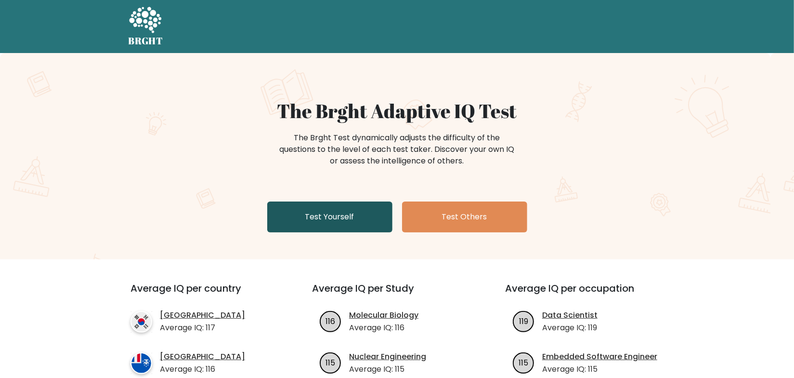
click at [329, 214] on link "Test Yourself" at bounding box center [329, 216] width 125 height 31
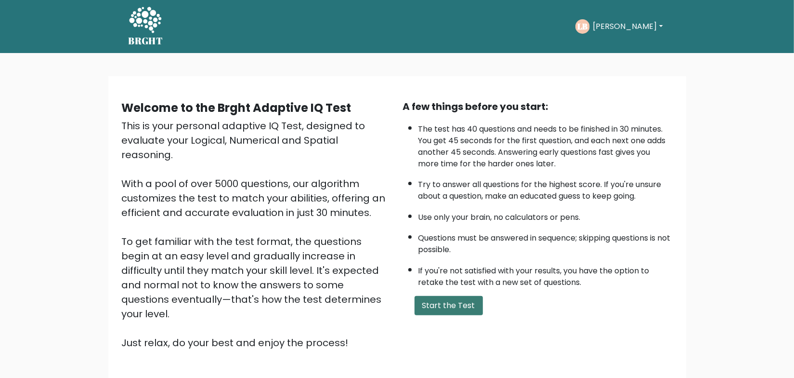
click at [463, 306] on button "Start the Test" at bounding box center [449, 305] width 68 height 19
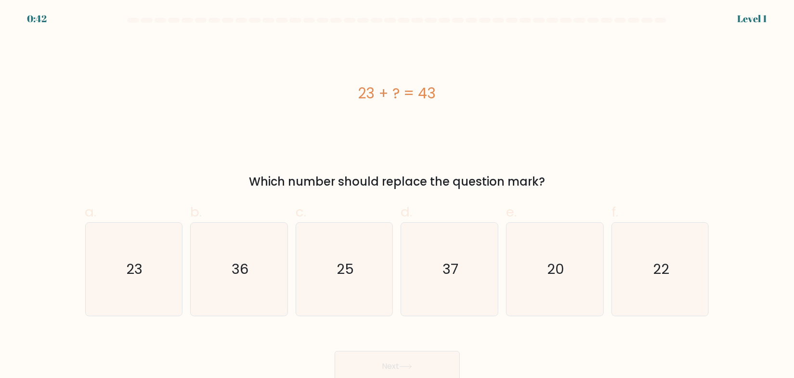
drag, startPoint x: 448, startPoint y: 93, endPoint x: 353, endPoint y: 95, distance: 95.4
click at [353, 95] on div "23 + ? = 43" at bounding box center [397, 93] width 624 height 22
copy div "23 + ? = 43"
click at [558, 269] on text "20" at bounding box center [555, 268] width 17 height 19
click at [398, 195] on input "e. 20" at bounding box center [397, 192] width 0 height 6
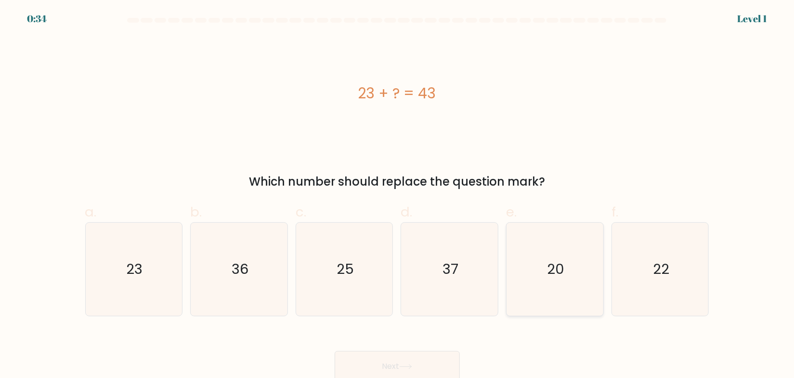
radio input "true"
click at [370, 363] on button "Next" at bounding box center [397, 366] width 125 height 31
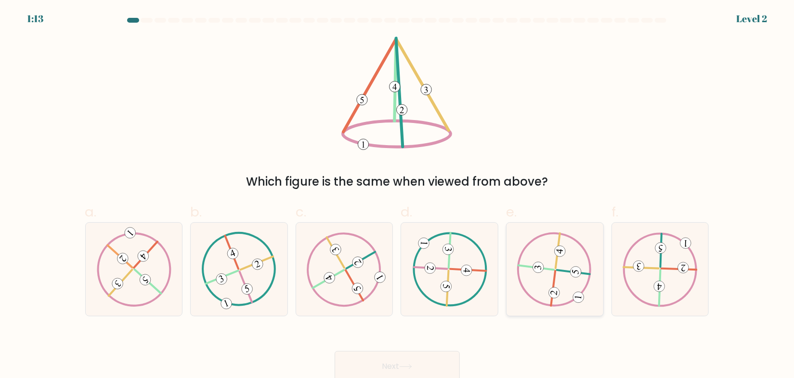
click at [572, 280] on icon at bounding box center [554, 269] width 75 height 74
click at [398, 195] on input "e." at bounding box center [397, 192] width 0 height 6
radio input "true"
click at [419, 366] on button "Next" at bounding box center [397, 366] width 125 height 31
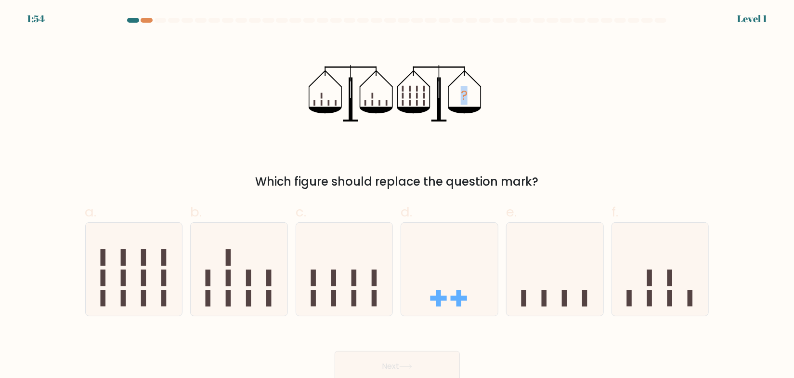
drag, startPoint x: 300, startPoint y: 60, endPoint x: 527, endPoint y: 133, distance: 238.0
click at [527, 133] on div "? Which figure should replace the question mark?" at bounding box center [397, 114] width 636 height 154
click at [579, 92] on div "? Which figure should replace the question mark?" at bounding box center [397, 114] width 636 height 154
click at [175, 276] on icon at bounding box center [134, 269] width 97 height 80
click at [397, 195] on input "a." at bounding box center [397, 192] width 0 height 6
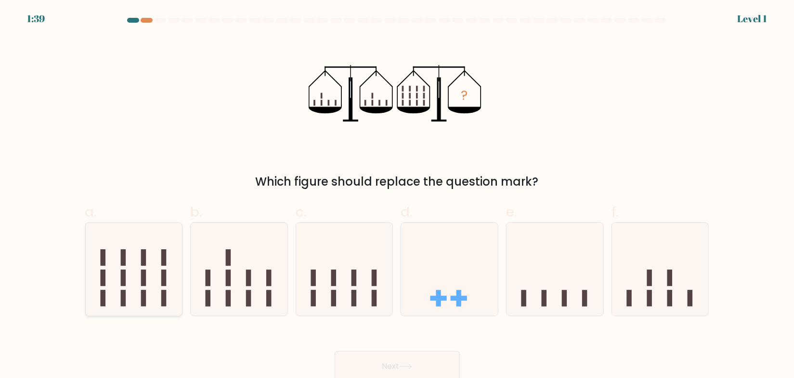
radio input "true"
click at [424, 369] on button "Next" at bounding box center [397, 366] width 125 height 31
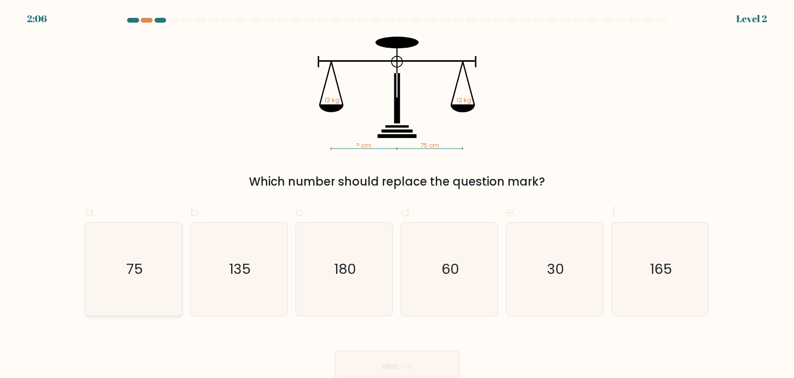
click at [112, 265] on icon "75" at bounding box center [133, 269] width 93 height 93
click at [397, 195] on input "a. 75" at bounding box center [397, 192] width 0 height 6
radio input "true"
click at [400, 360] on button "Next" at bounding box center [397, 366] width 125 height 31
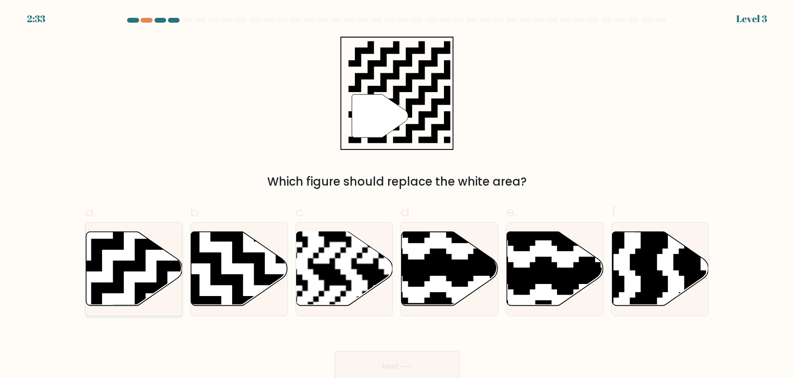
click at [132, 273] on icon at bounding box center [134, 268] width 97 height 74
click at [397, 195] on input "a." at bounding box center [397, 192] width 0 height 6
radio input "true"
click at [392, 357] on button "Next" at bounding box center [397, 366] width 125 height 31
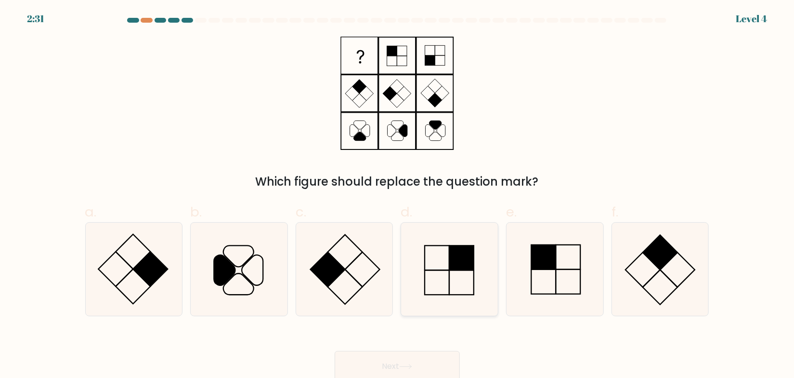
click at [473, 282] on icon at bounding box center [449, 269] width 93 height 93
click at [398, 195] on input "d." at bounding box center [397, 192] width 0 height 6
radio input "true"
click at [435, 366] on button "Next" at bounding box center [397, 366] width 125 height 31
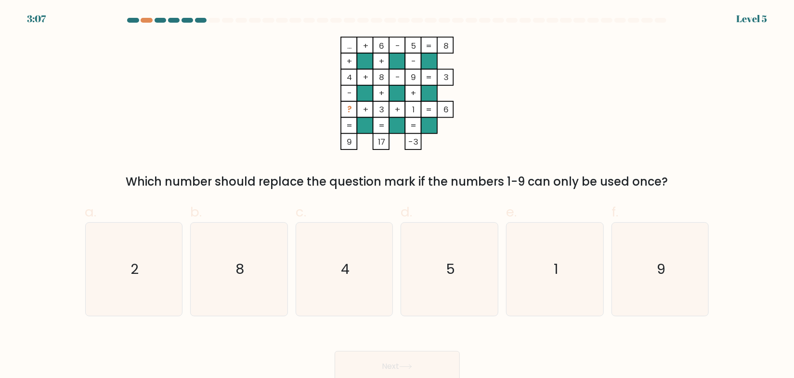
drag, startPoint x: 542, startPoint y: 349, endPoint x: 452, endPoint y: 252, distance: 131.9
click at [541, 346] on div "Next" at bounding box center [397, 355] width 636 height 54
drag, startPoint x: 343, startPoint y: 43, endPoint x: 435, endPoint y: 137, distance: 131.5
click at [435, 137] on icon "... + 6 - 5 8 + + - 4 + 8 - 9 3 - + + ? + 3 + 1 = 6 = = = = 9 17 -3 =" at bounding box center [397, 93] width 289 height 113
copy icon "... + 6 - 5 8 + + - 4 + 8 - 9 3 - + + ? + 3 + 1 = 6 = = = = 9 17 -3"
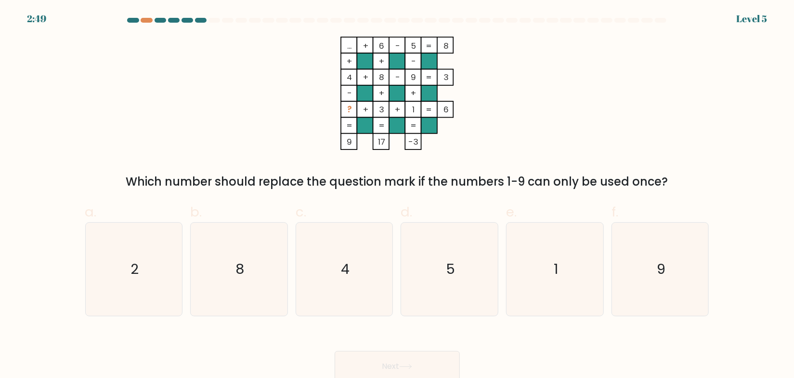
click at [524, 97] on icon "... + 6 - 5 8 + + - 4 + 8 - 9 3 - + + ? + 3 + 1 = 6 = = = = 9 17 -3 =" at bounding box center [397, 93] width 289 height 113
drag, startPoint x: 345, startPoint y: 45, endPoint x: 492, endPoint y: 107, distance: 160.0
click at [432, 108] on icon "... + 6 - 5 8 + + - 4 + 8 - 9 3 - + + ? + 3 + 1 = 6 = = = = 9 17 -3 =" at bounding box center [397, 93] width 289 height 113
click at [581, 110] on div "... + 6 - 5 8 + + - 4 + 8 - 9 3 - + + ? + 3 + 1 = 6 = = = = 9 17 -3 = Which num…" at bounding box center [397, 114] width 636 height 154
click at [152, 267] on icon "2" at bounding box center [133, 269] width 93 height 93
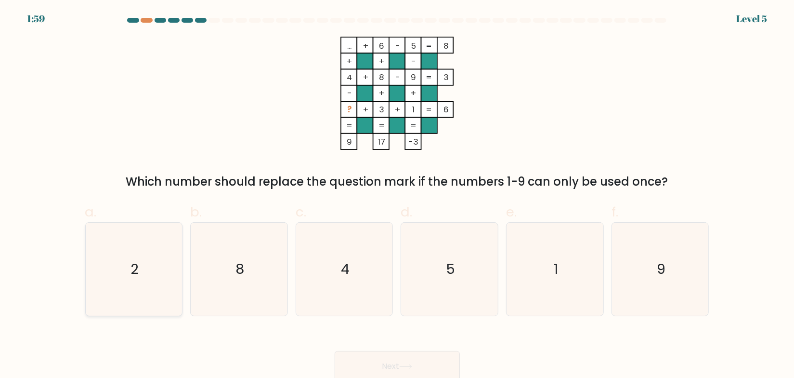
click at [397, 195] on input "a. 2" at bounding box center [397, 192] width 0 height 6
radio input "true"
click at [384, 362] on button "Next" at bounding box center [397, 366] width 125 height 31
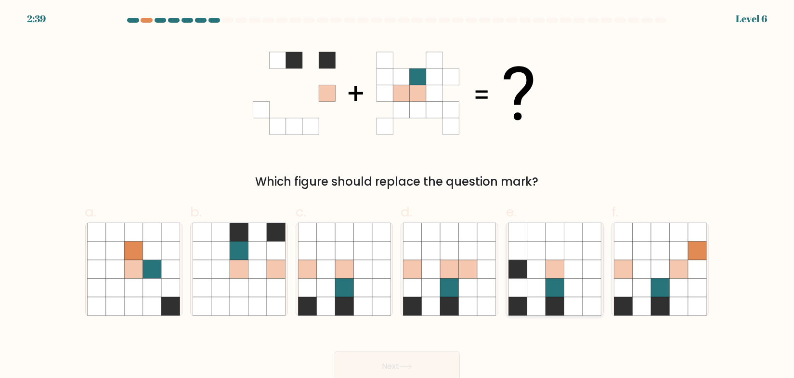
click at [547, 285] on icon at bounding box center [555, 287] width 18 height 18
click at [398, 195] on input "e." at bounding box center [397, 192] width 0 height 6
radio input "true"
click at [433, 364] on button "Next" at bounding box center [397, 366] width 125 height 31
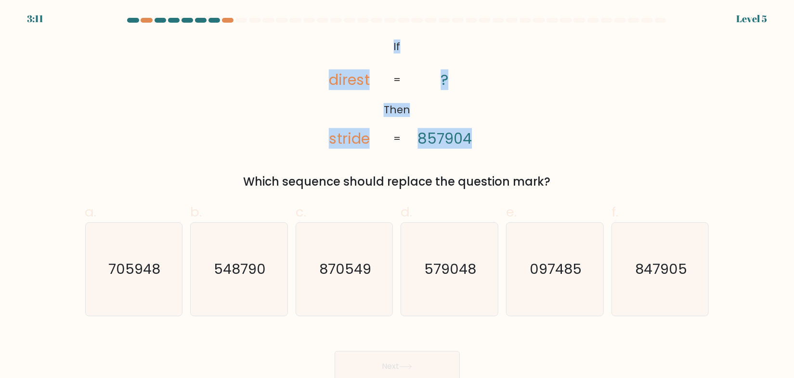
drag, startPoint x: 395, startPoint y: 45, endPoint x: 496, endPoint y: 147, distance: 144.1
click at [496, 147] on div "@import url('https://fonts.googleapis.com/css?family=Abril+Fatface:400,100,100i…" at bounding box center [397, 114] width 636 height 154
copy icon "If Then direst stride ? 857904"
click at [565, 105] on div "@import url('https://fonts.googleapis.com/css?family=Abril+Fatface:400,100,100i…" at bounding box center [397, 114] width 636 height 154
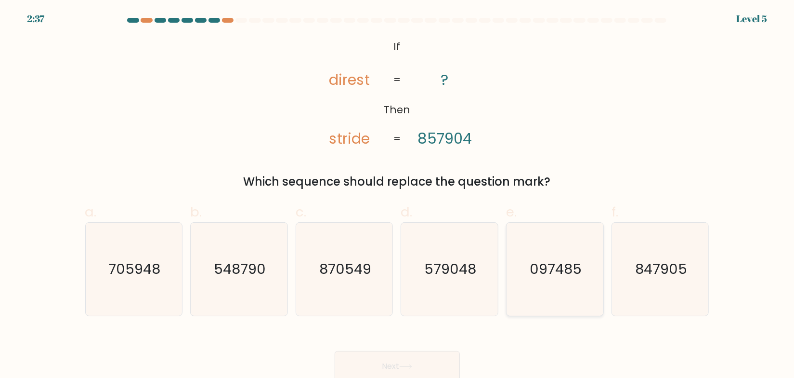
click at [560, 268] on text "097485" at bounding box center [556, 268] width 52 height 19
click at [398, 195] on input "e. 097485" at bounding box center [397, 192] width 0 height 6
radio input "true"
click at [412, 364] on icon at bounding box center [405, 366] width 13 height 5
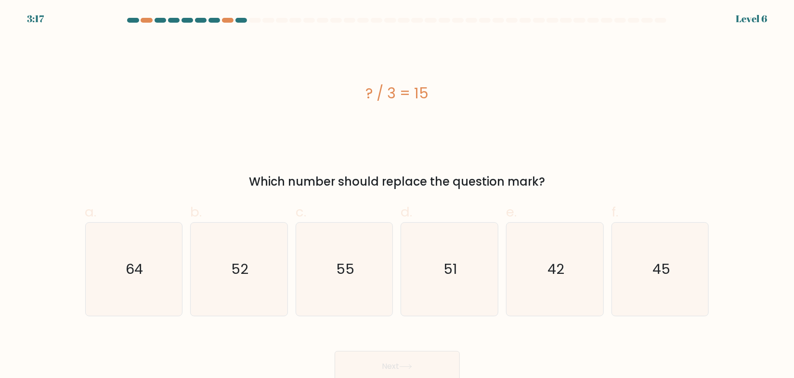
drag, startPoint x: 429, startPoint y: 93, endPoint x: 362, endPoint y: 96, distance: 67.0
click at [362, 96] on div "? / 3 = 15" at bounding box center [397, 93] width 624 height 22
copy div "? / 3 = 15"
click at [643, 273] on icon "45" at bounding box center [660, 269] width 93 height 93
click at [398, 195] on input "f. 45" at bounding box center [397, 192] width 0 height 6
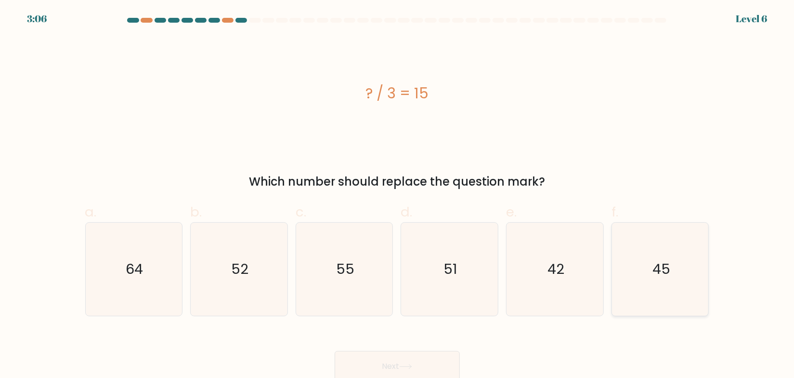
radio input "true"
click at [423, 367] on button "Next" at bounding box center [397, 366] width 125 height 31
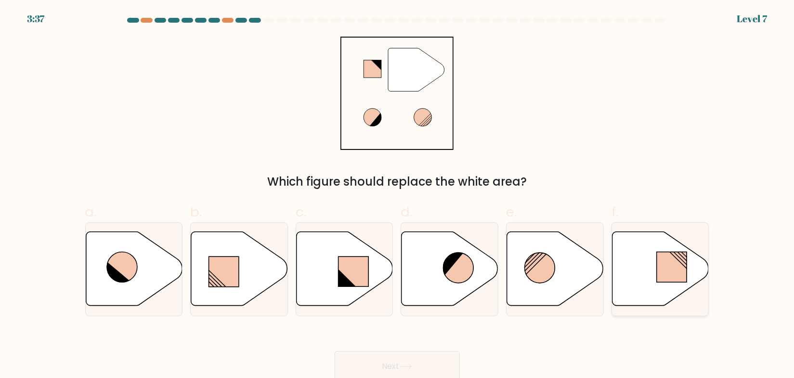
click at [665, 273] on rect at bounding box center [672, 266] width 30 height 30
click at [398, 195] on input "f." at bounding box center [397, 192] width 0 height 6
radio input "true"
click at [412, 364] on icon at bounding box center [405, 366] width 13 height 5
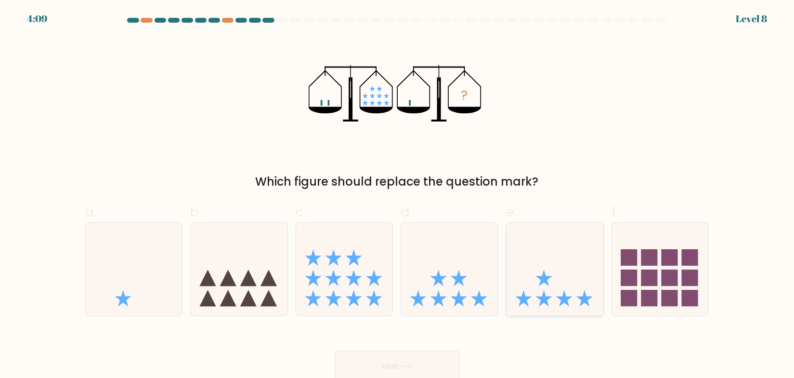
click at [569, 290] on icon at bounding box center [555, 269] width 97 height 80
click at [398, 195] on input "e." at bounding box center [397, 192] width 0 height 6
radio input "true"
click at [409, 360] on button "Next" at bounding box center [397, 366] width 125 height 31
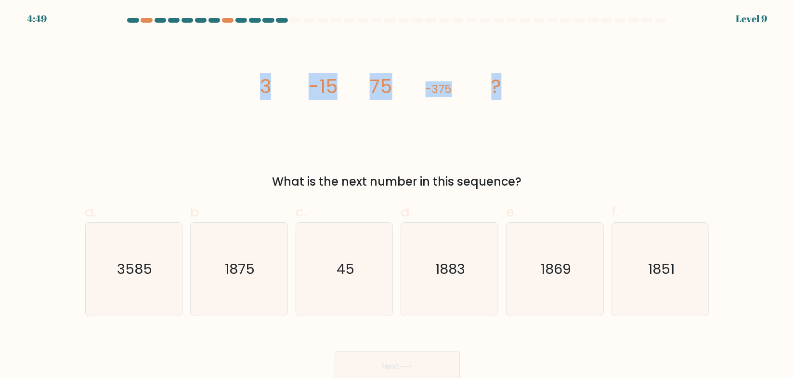
drag, startPoint x: 290, startPoint y: 80, endPoint x: 525, endPoint y: 93, distance: 235.9
click at [525, 93] on icon "image/svg+xml 3 -15 75 -375 ?" at bounding box center [397, 93] width 289 height 113
copy g "3 -15 75 -375 ?"
click at [233, 279] on icon "1875" at bounding box center [239, 269] width 93 height 93
click at [397, 195] on input "b. 1875" at bounding box center [397, 192] width 0 height 6
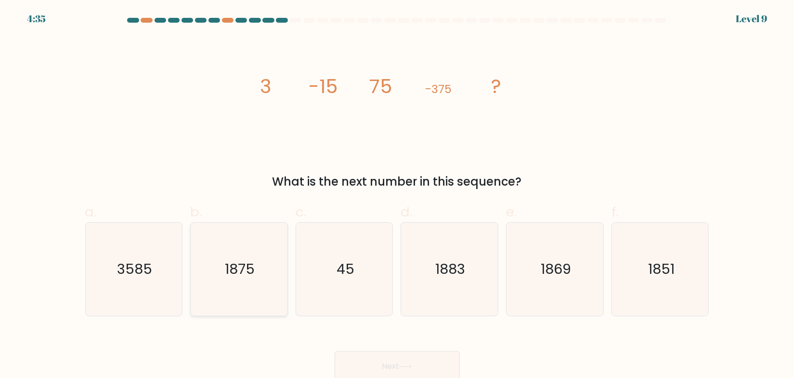
radio input "true"
click at [411, 367] on icon at bounding box center [405, 366] width 13 height 5
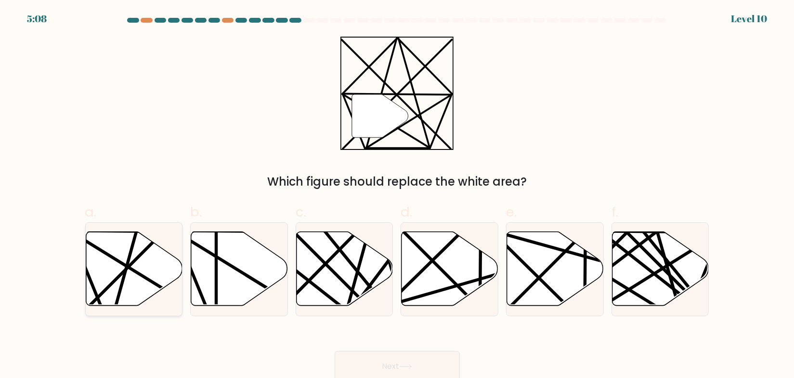
click at [104, 251] on line at bounding box center [144, 276] width 152 height 93
click at [397, 195] on input "a." at bounding box center [397, 192] width 0 height 6
radio input "true"
click at [392, 360] on button "Next" at bounding box center [397, 366] width 125 height 31
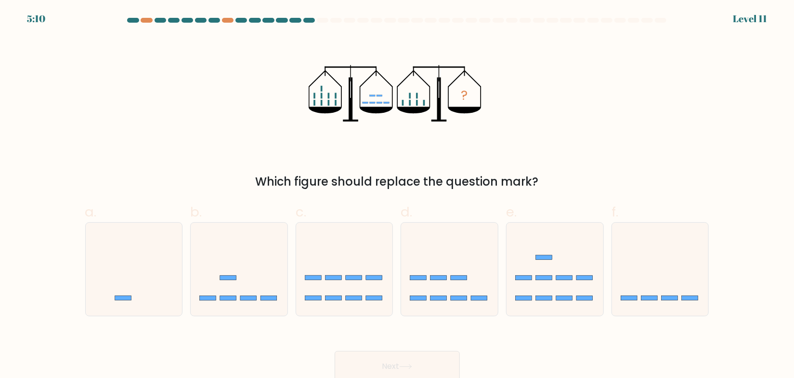
drag, startPoint x: 224, startPoint y: 284, endPoint x: 406, endPoint y: 321, distance: 185.5
click at [227, 284] on icon at bounding box center [239, 269] width 97 height 80
click at [397, 195] on input "b." at bounding box center [397, 192] width 0 height 6
radio input "true"
click at [406, 363] on button "Next" at bounding box center [397, 366] width 125 height 31
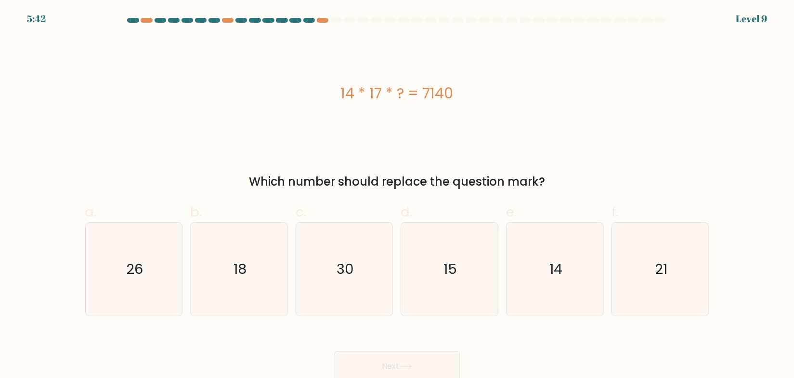
drag, startPoint x: 350, startPoint y: 94, endPoint x: 465, endPoint y: 96, distance: 115.2
click at [465, 96] on div "14 * 17 * ? = 7140" at bounding box center [397, 93] width 624 height 22
copy div "14 * 17 * ? = 7140"
click at [362, 272] on icon "30" at bounding box center [344, 269] width 93 height 93
click at [397, 195] on input "c. 30" at bounding box center [397, 192] width 0 height 6
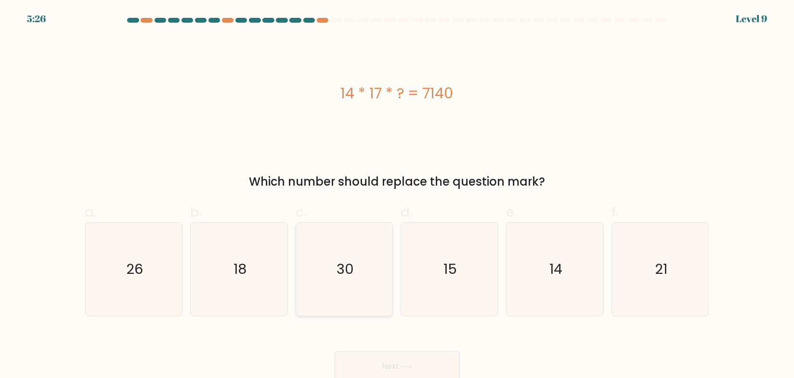
radio input "true"
click at [412, 364] on icon at bounding box center [405, 366] width 13 height 5
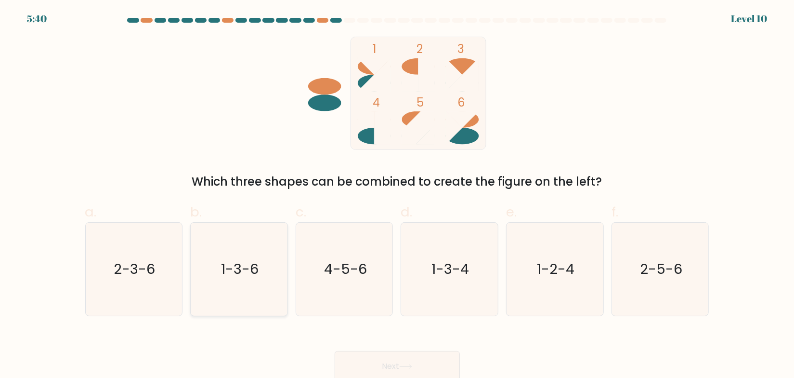
click at [257, 272] on text "1-3-6" at bounding box center [240, 268] width 38 height 19
click at [397, 195] on input "b. 1-3-6" at bounding box center [397, 192] width 0 height 6
radio input "true"
click at [415, 364] on button "Next" at bounding box center [397, 366] width 125 height 31
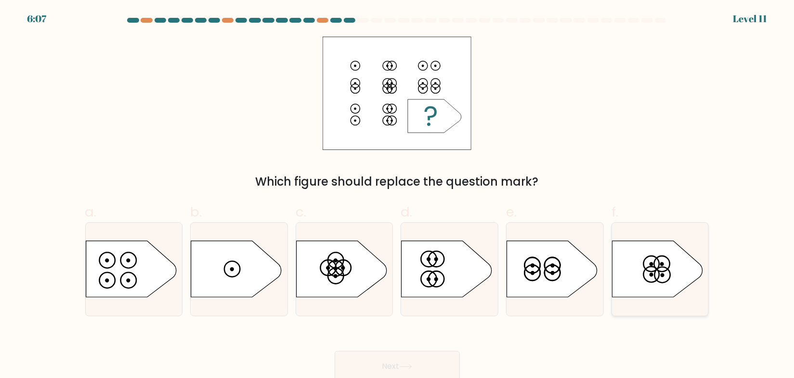
click at [664, 274] on circle at bounding box center [663, 275] width 4 height 4
click at [398, 195] on input "f." at bounding box center [397, 192] width 0 height 6
radio input "true"
click at [396, 363] on button "Next" at bounding box center [397, 366] width 125 height 31
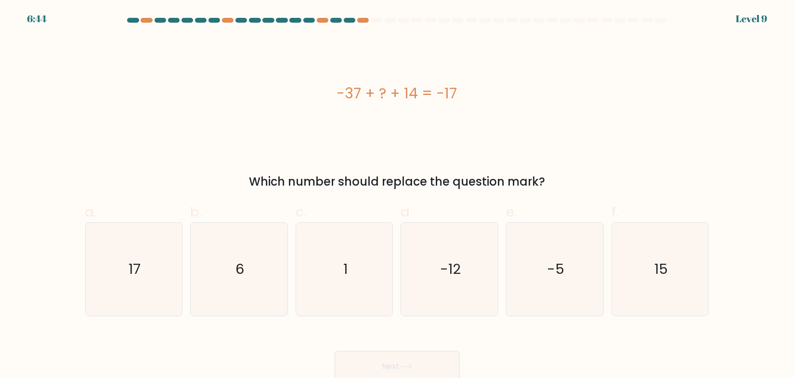
drag, startPoint x: 355, startPoint y: 95, endPoint x: 472, endPoint y: 95, distance: 117.1
click at [472, 95] on div "-37 + ? + 14 = -17" at bounding box center [397, 93] width 624 height 22
copy div "-37 + ? + 14 = -17"
click at [236, 282] on icon "6" at bounding box center [239, 269] width 93 height 93
click at [397, 195] on input "b. 6" at bounding box center [397, 192] width 0 height 6
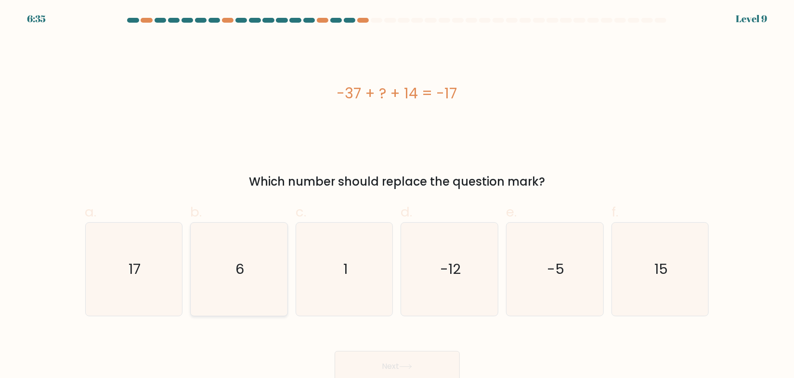
radio input "true"
click at [373, 366] on button "Next" at bounding box center [397, 366] width 125 height 31
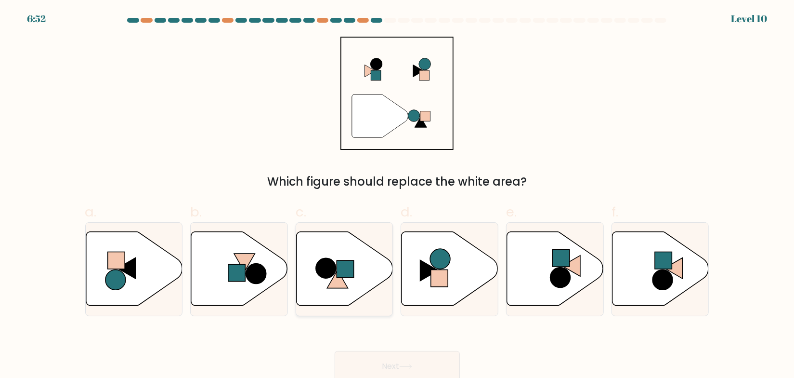
click at [342, 273] on rect at bounding box center [345, 268] width 17 height 17
click at [397, 195] on input "c." at bounding box center [397, 192] width 0 height 6
radio input "true"
click at [385, 369] on button "Next" at bounding box center [397, 366] width 125 height 31
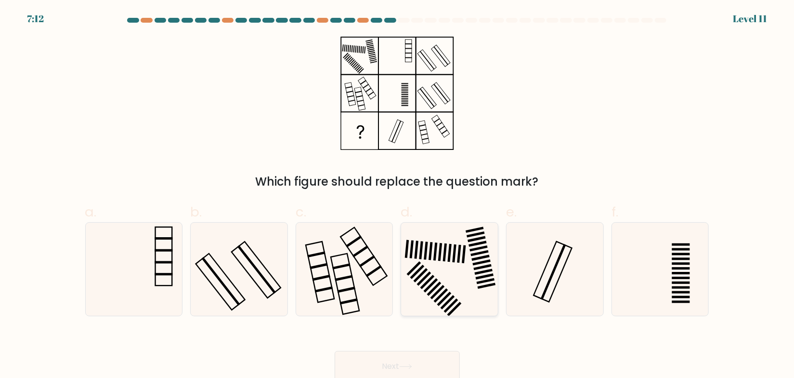
click at [443, 276] on icon at bounding box center [449, 269] width 93 height 93
click at [398, 195] on input "d." at bounding box center [397, 192] width 0 height 6
radio input "true"
click at [418, 366] on button "Next" at bounding box center [397, 366] width 125 height 31
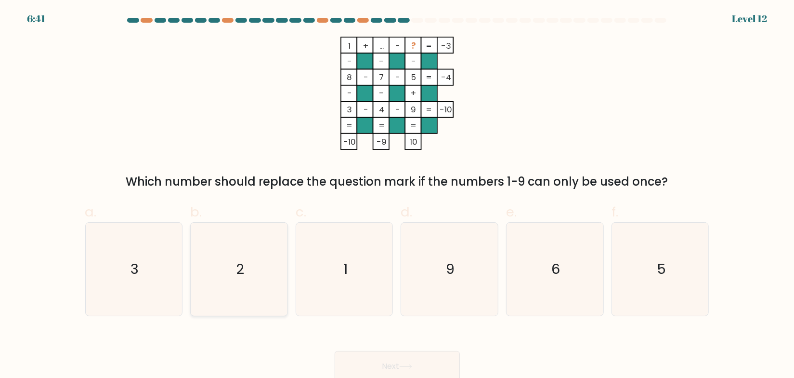
click at [240, 275] on text "2" at bounding box center [240, 268] width 8 height 19
click at [397, 195] on input "b. 2" at bounding box center [397, 192] width 0 height 6
radio input "true"
click at [416, 364] on button "Next" at bounding box center [397, 366] width 125 height 31
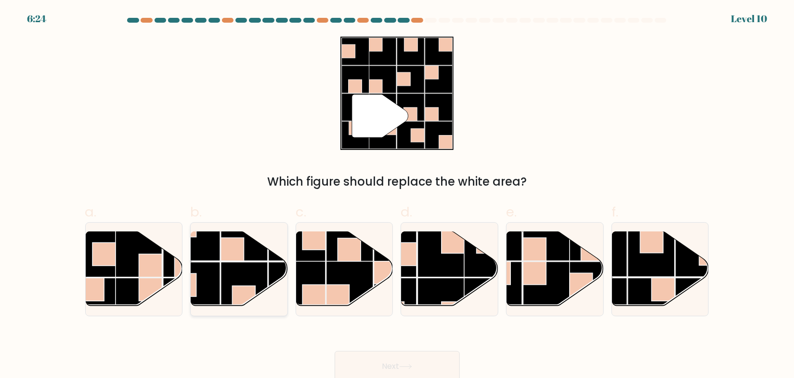
click at [252, 268] on rect at bounding box center [244, 285] width 47 height 47
click at [397, 195] on input "b." at bounding box center [397, 192] width 0 height 6
radio input "true"
click at [418, 363] on button "Next" at bounding box center [397, 366] width 125 height 31
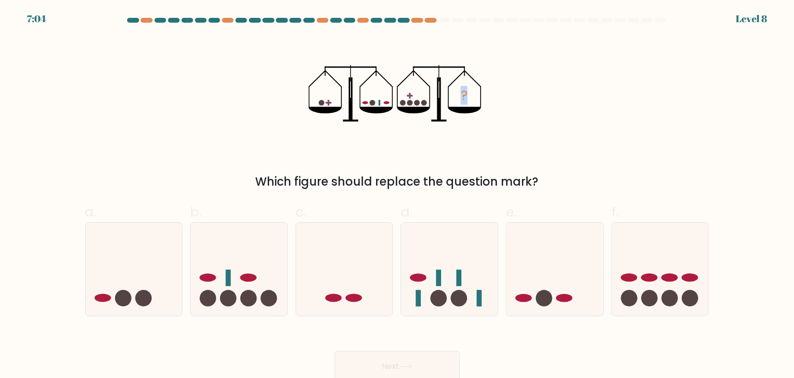
drag, startPoint x: 309, startPoint y: 101, endPoint x: 525, endPoint y: 112, distance: 216.6
click at [525, 112] on div "? Which figure should replace the question mark?" at bounding box center [397, 114] width 636 height 154
click at [537, 90] on div "? Which figure should replace the question mark?" at bounding box center [397, 114] width 636 height 154
click at [256, 289] on icon at bounding box center [239, 269] width 97 height 80
click at [397, 195] on input "b." at bounding box center [397, 192] width 0 height 6
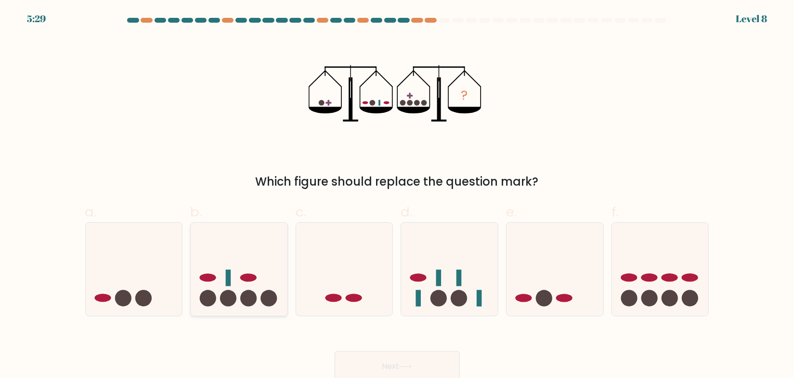
radio input "true"
drag, startPoint x: 412, startPoint y: 361, endPoint x: 416, endPoint y: 358, distance: 5.1
click at [412, 361] on button "Next" at bounding box center [397, 366] width 125 height 31
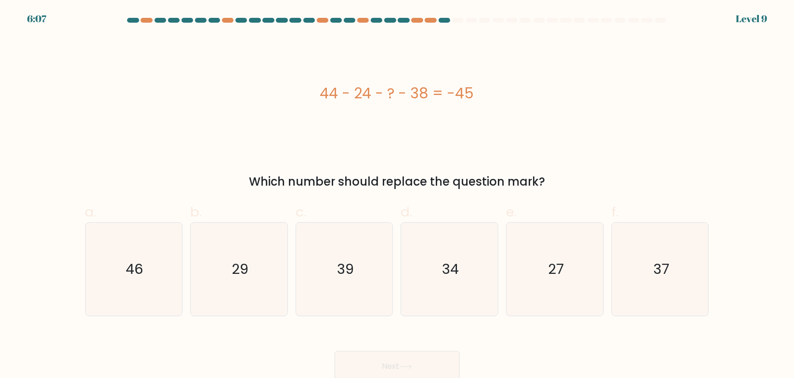
drag, startPoint x: 317, startPoint y: 93, endPoint x: 477, endPoint y: 92, distance: 159.9
click at [477, 92] on div "44 - 24 - ? - 38 = -45" at bounding box center [397, 93] width 624 height 22
copy div "44 - 24 - ? - 38 = -45"
click at [545, 268] on icon "27" at bounding box center [555, 269] width 93 height 93
click at [398, 195] on input "e. 27" at bounding box center [397, 192] width 0 height 6
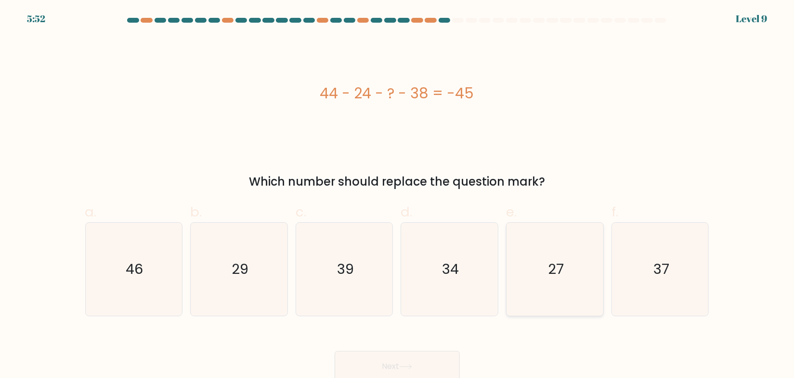
radio input "true"
click at [388, 362] on button "Next" at bounding box center [397, 366] width 125 height 31
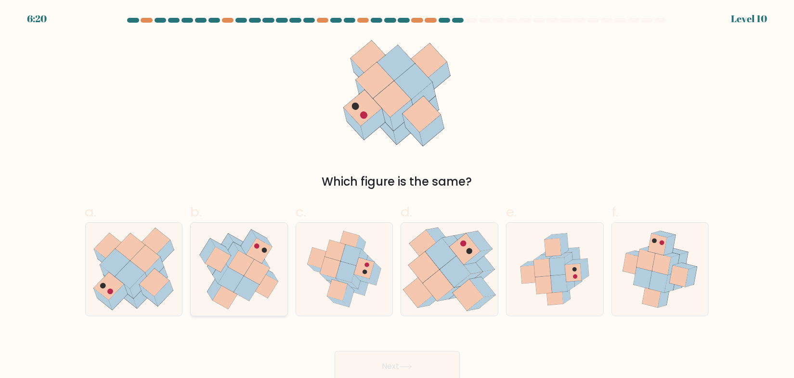
click at [247, 274] on icon at bounding box center [257, 271] width 26 height 25
click at [397, 195] on input "b." at bounding box center [397, 192] width 0 height 6
radio input "true"
click at [425, 368] on button "Next" at bounding box center [397, 366] width 125 height 31
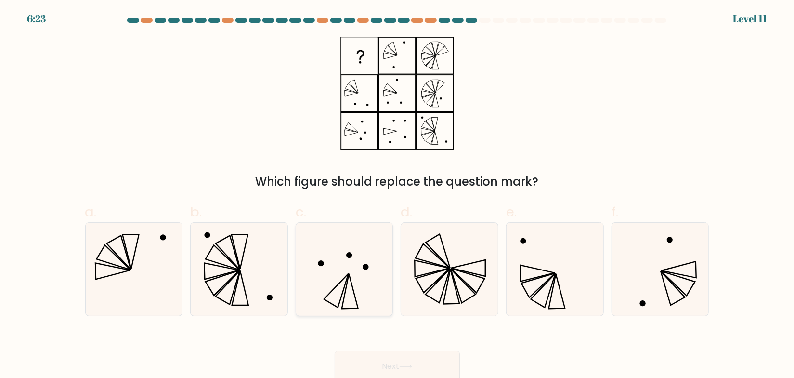
click at [357, 270] on icon at bounding box center [344, 269] width 93 height 93
click at [397, 195] on input "c." at bounding box center [397, 192] width 0 height 6
radio input "true"
click at [396, 362] on button "Next" at bounding box center [397, 366] width 125 height 31
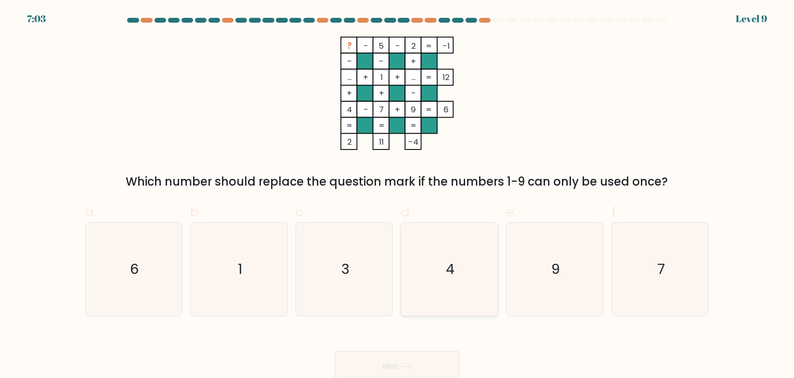
click at [465, 262] on icon "4" at bounding box center [449, 269] width 93 height 93
click at [398, 195] on input "d. 4" at bounding box center [397, 192] width 0 height 6
radio input "true"
click at [380, 364] on button "Next" at bounding box center [397, 366] width 125 height 31
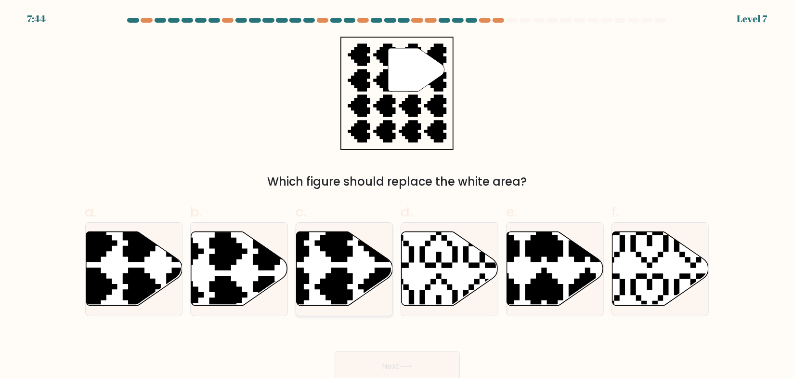
click at [347, 270] on icon at bounding box center [312, 309] width 170 height 170
click at [397, 195] on input "c." at bounding box center [397, 192] width 0 height 6
radio input "true"
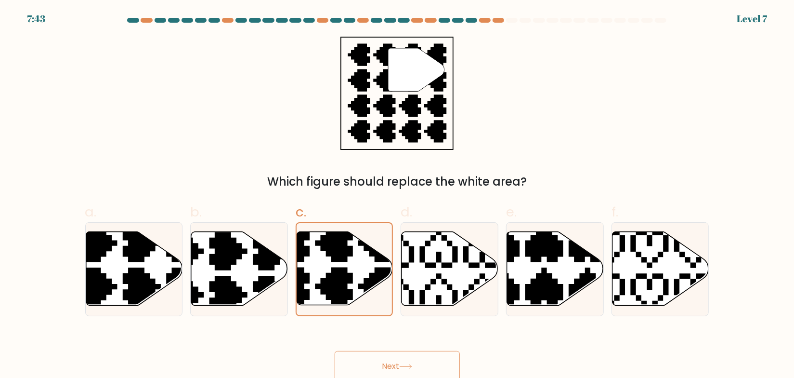
click at [365, 362] on button "Next" at bounding box center [397, 366] width 125 height 31
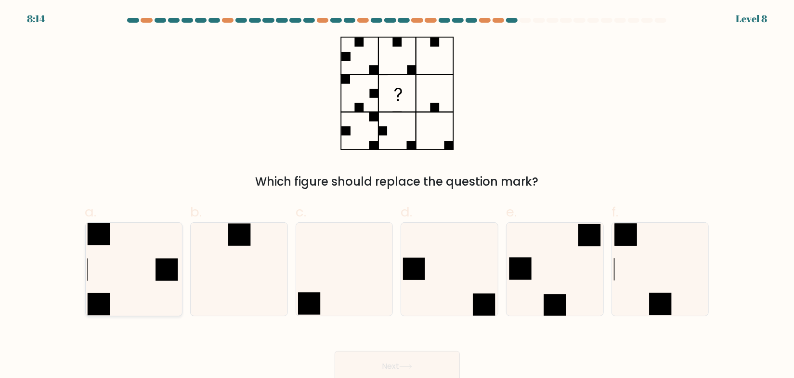
click at [133, 276] on icon at bounding box center [133, 269] width 93 height 93
click at [397, 195] on input "a." at bounding box center [397, 192] width 0 height 6
radio input "true"
click at [260, 268] on icon at bounding box center [239, 269] width 93 height 93
click at [397, 195] on input "b." at bounding box center [397, 192] width 0 height 6
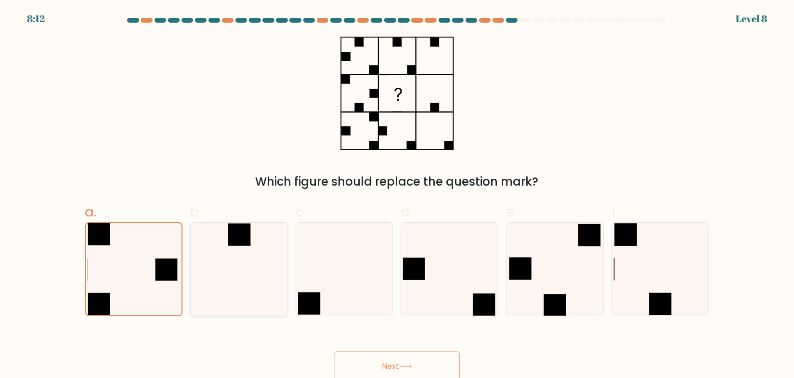
radio input "true"
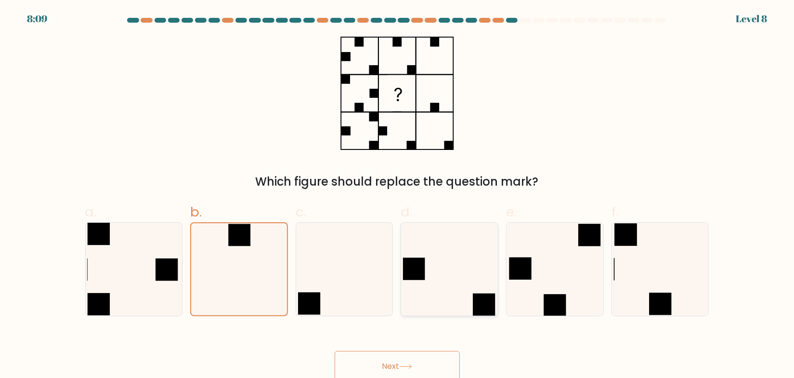
click at [456, 280] on icon at bounding box center [449, 269] width 93 height 93
click at [398, 195] on input "d." at bounding box center [397, 192] width 0 height 6
radio input "true"
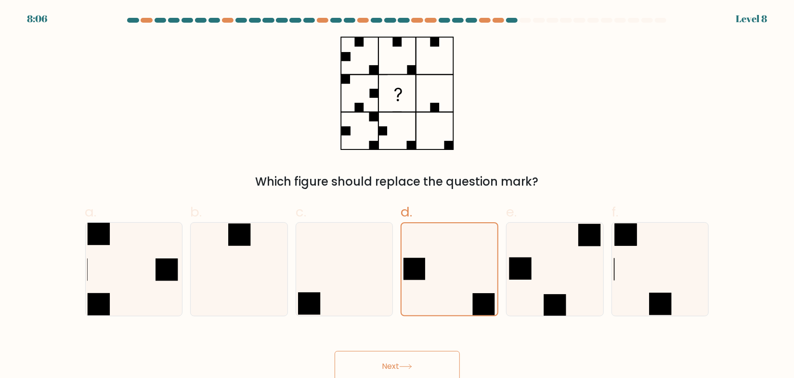
click at [408, 364] on icon at bounding box center [405, 366] width 13 height 5
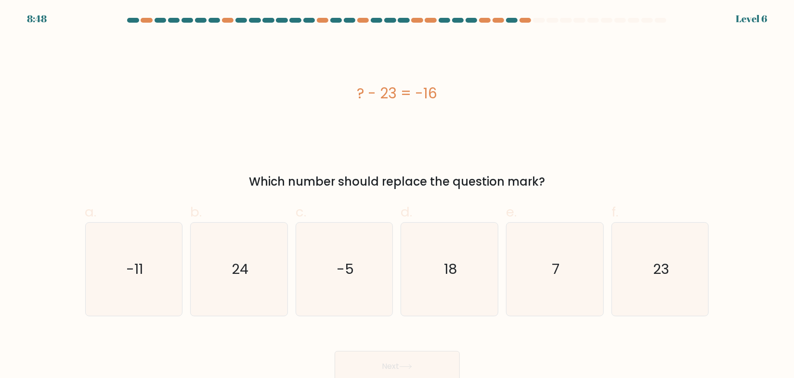
drag, startPoint x: 454, startPoint y: 87, endPoint x: 353, endPoint y: 94, distance: 101.0
click at [353, 94] on div "? - 23 = -16" at bounding box center [397, 93] width 624 height 22
copy div "? - 23 = -16"
click at [562, 267] on icon "7" at bounding box center [555, 269] width 93 height 93
click at [398, 195] on input "e. 7" at bounding box center [397, 192] width 0 height 6
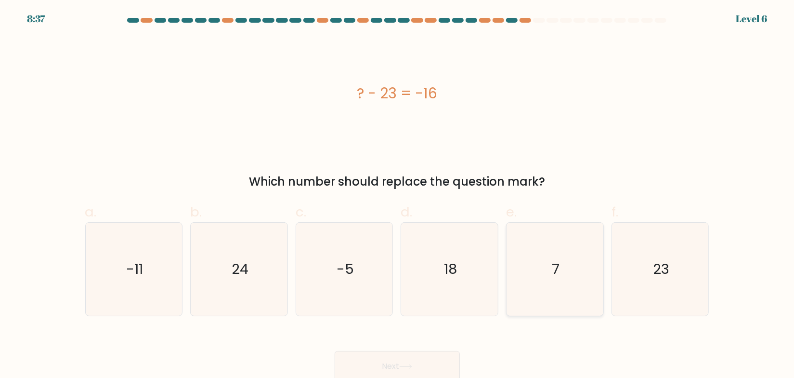
radio input "true"
click at [407, 360] on button "Next" at bounding box center [397, 366] width 125 height 31
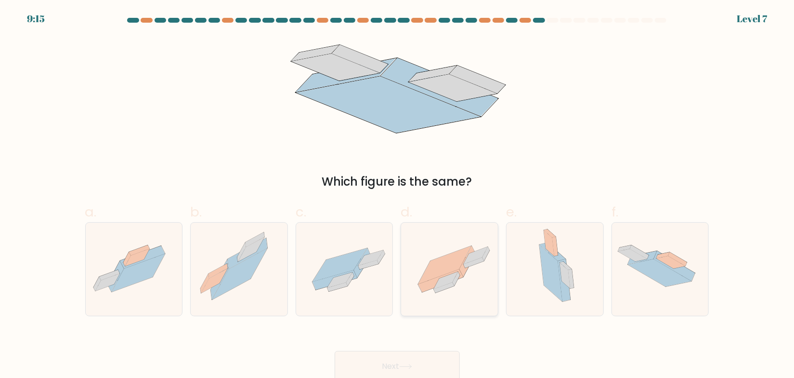
click at [463, 267] on icon at bounding box center [468, 261] width 16 height 31
click at [398, 195] on input "d." at bounding box center [397, 192] width 0 height 6
radio input "true"
click at [375, 256] on icon at bounding box center [370, 257] width 25 height 15
click at [397, 195] on input "c." at bounding box center [397, 192] width 0 height 6
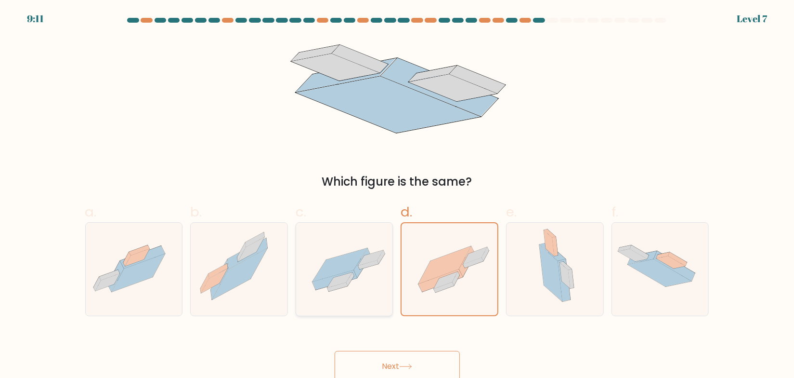
radio input "true"
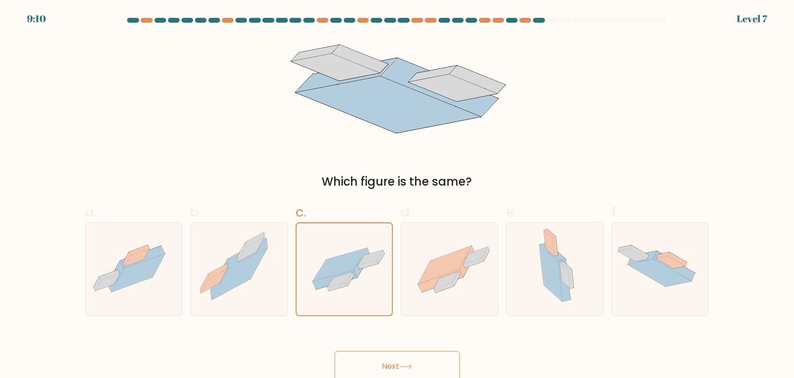
click at [377, 355] on button "Next" at bounding box center [397, 366] width 125 height 31
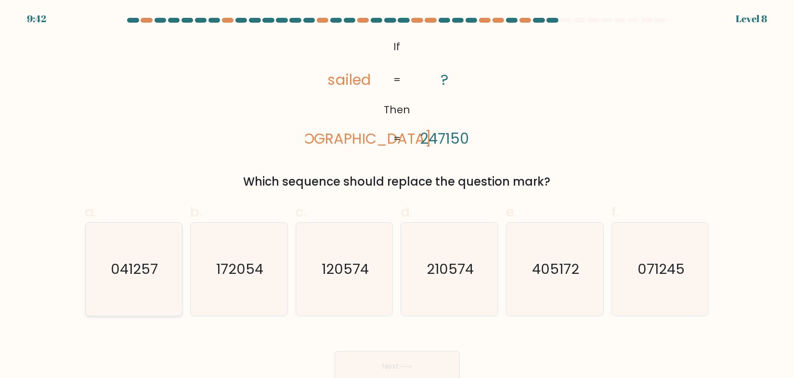
click at [145, 271] on text "041257" at bounding box center [134, 268] width 47 height 19
click at [397, 195] on input "a. 041257" at bounding box center [397, 192] width 0 height 6
radio input "true"
click at [393, 362] on button "Next" at bounding box center [397, 366] width 125 height 31
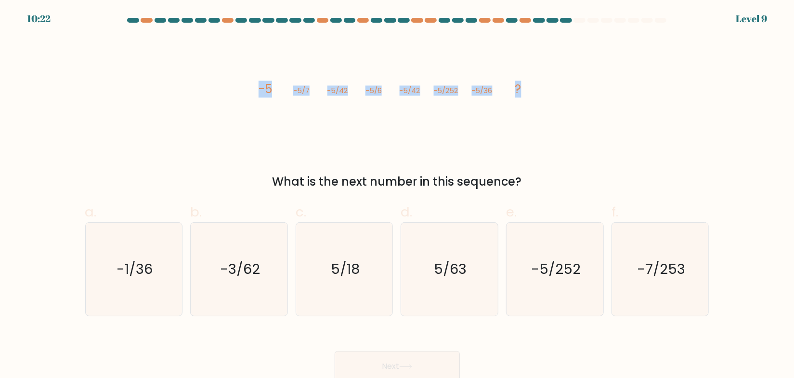
drag, startPoint x: 249, startPoint y: 86, endPoint x: 541, endPoint y: 89, distance: 292.0
click at [541, 89] on div "image/svg+xml -5 -5/7 -5/42 -5/6 -5/42 -5/252 -5/36 ? What is the next number i…" at bounding box center [397, 114] width 636 height 154
copy g "-5 -5/7 -5/42 -5/6 -5/42 -5/252 -5/36 ?"
click at [648, 148] on div "image/svg+xml -5 -5/7 -5/42 -5/6 -5/42 -5/252 -5/36 ? What is the next number i…" at bounding box center [397, 114] width 636 height 154
drag, startPoint x: 106, startPoint y: 272, endPoint x: 127, endPoint y: 242, distance: 36.3
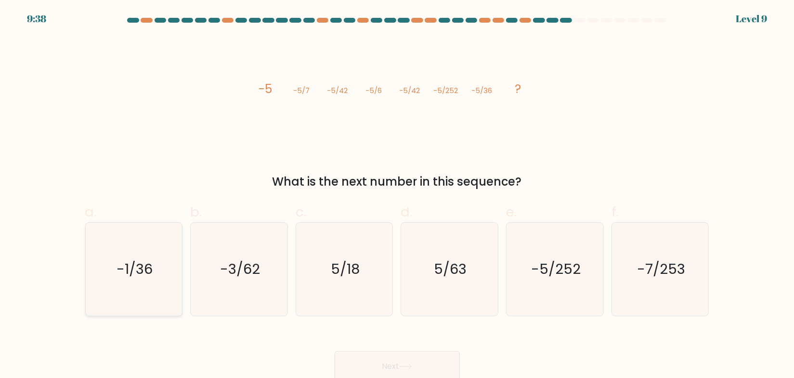
click at [106, 272] on icon "-1/36" at bounding box center [133, 269] width 93 height 93
click at [397, 195] on input "a. -1/36" at bounding box center [397, 192] width 0 height 6
radio input "true"
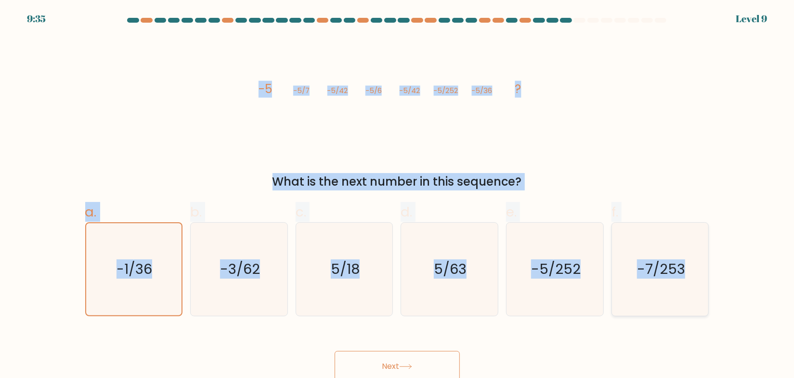
drag, startPoint x: 228, startPoint y: 79, endPoint x: 702, endPoint y: 254, distance: 505.6
click at [702, 254] on form at bounding box center [397, 200] width 794 height 364
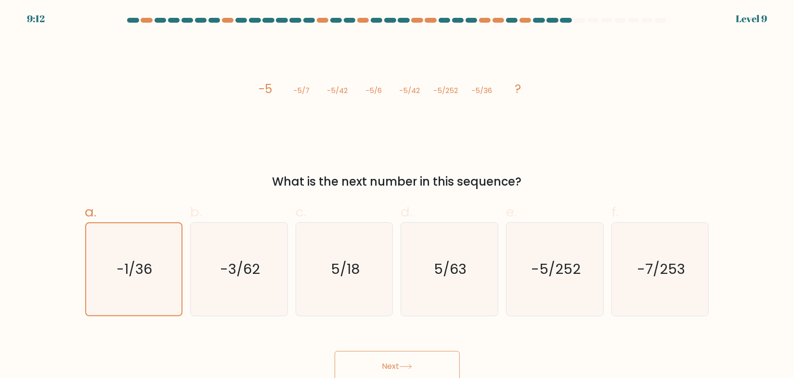
click at [666, 336] on div "Next" at bounding box center [397, 355] width 636 height 54
drag, startPoint x: 544, startPoint y: 266, endPoint x: 533, endPoint y: 277, distance: 15.7
click at [544, 266] on text "-5/252" at bounding box center [556, 268] width 50 height 19
click at [553, 257] on icon "-5/252" at bounding box center [555, 269] width 93 height 93
click at [398, 195] on input "e. -5/252" at bounding box center [397, 192] width 0 height 6
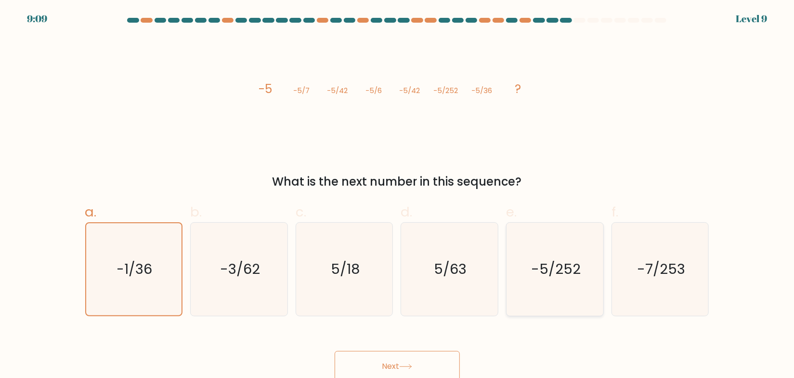
radio input "true"
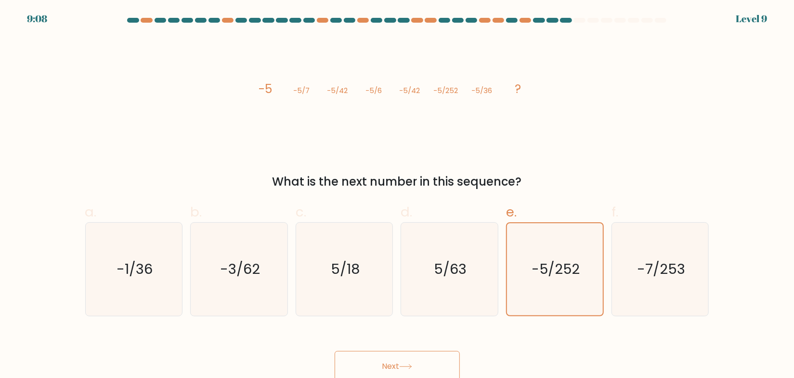
click at [385, 365] on button "Next" at bounding box center [397, 366] width 125 height 31
click at [398, 365] on button "Next" at bounding box center [397, 366] width 125 height 31
click at [550, 258] on icon "-5/252" at bounding box center [555, 269] width 92 height 92
click at [398, 195] on input "e. -5/252" at bounding box center [397, 192] width 0 height 6
click at [398, 361] on button "Next" at bounding box center [397, 366] width 125 height 31
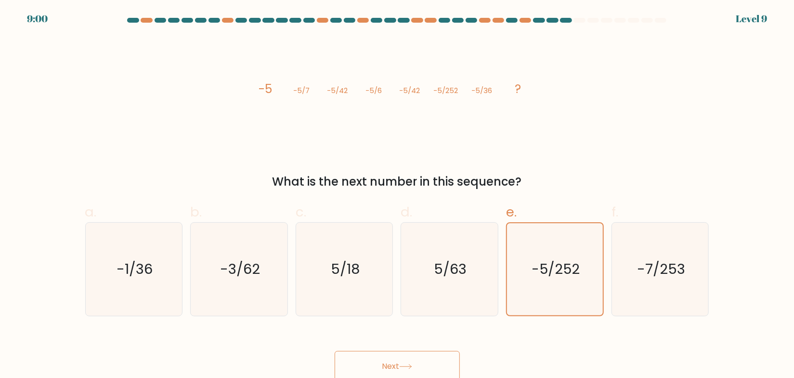
click at [398, 361] on button "Next" at bounding box center [397, 366] width 125 height 31
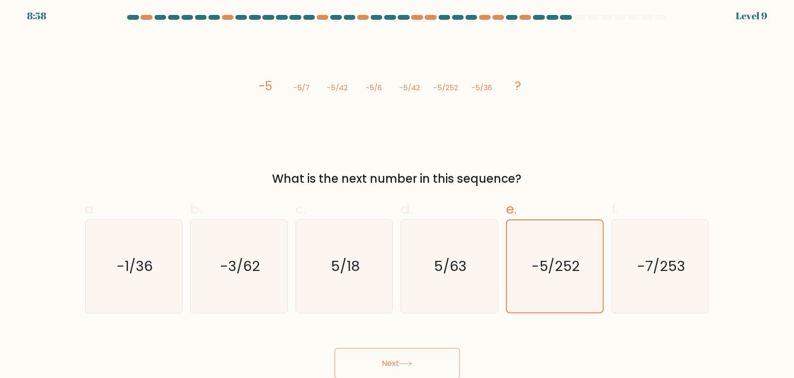
scroll to position [3, 0]
click at [400, 366] on button "Next" at bounding box center [397, 363] width 125 height 31
click at [401, 363] on button "Next" at bounding box center [397, 363] width 125 height 31
click at [351, 261] on text "5/18" at bounding box center [345, 265] width 29 height 19
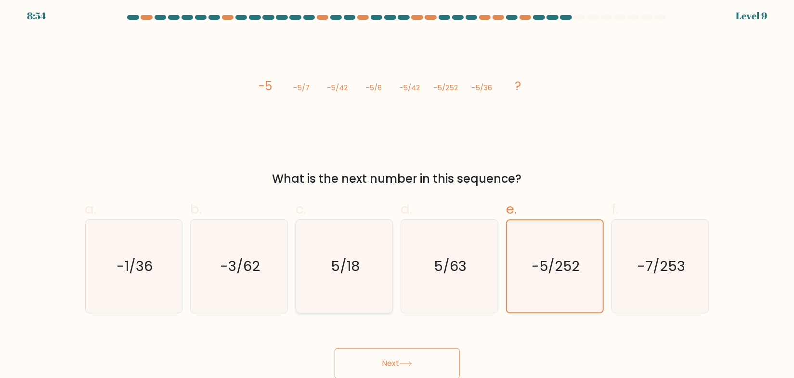
click at [397, 192] on input "c. 5/18" at bounding box center [397, 189] width 0 height 6
radio input "true"
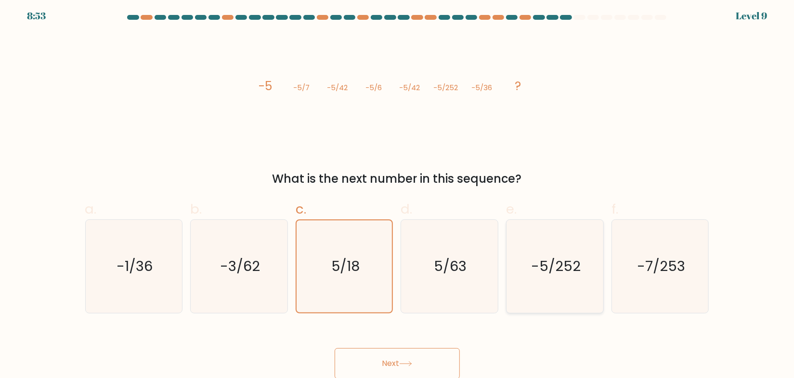
click at [539, 261] on text "-5/252" at bounding box center [556, 265] width 50 height 19
click at [398, 192] on input "e. -5/252" at bounding box center [397, 189] width 0 height 6
radio input "true"
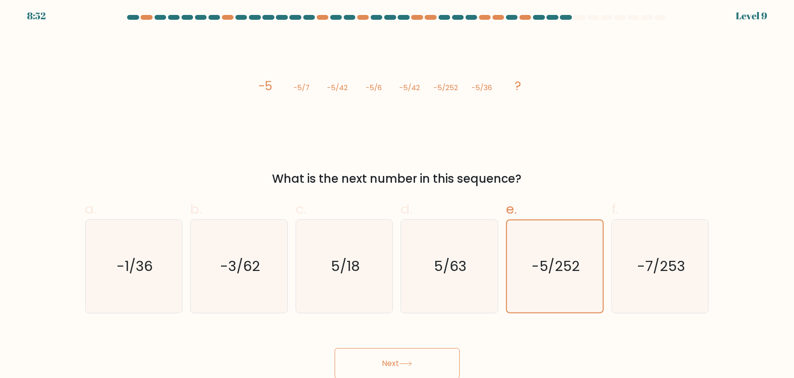
click at [413, 357] on button "Next" at bounding box center [397, 363] width 125 height 31
click at [406, 353] on button "Next" at bounding box center [397, 363] width 125 height 31
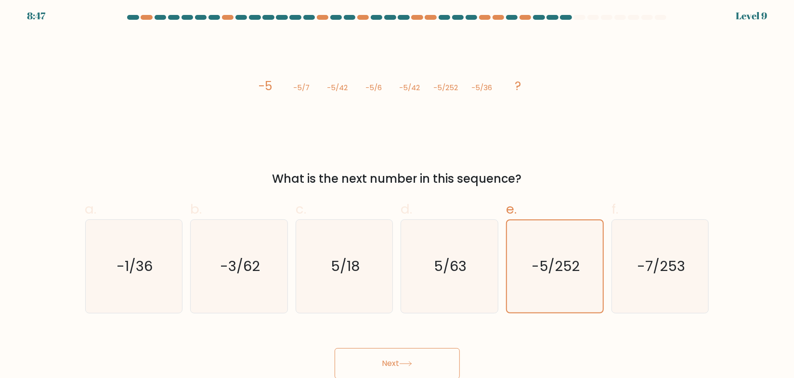
click at [406, 353] on button "Next" at bounding box center [397, 363] width 125 height 31
click at [461, 261] on text "5/63" at bounding box center [451, 265] width 33 height 19
click at [398, 192] on input "d. 5/63" at bounding box center [397, 189] width 0 height 6
radio input "true"
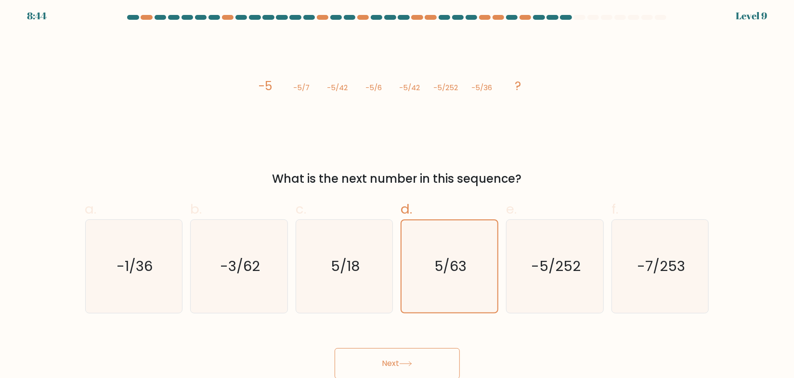
click at [405, 366] on button "Next" at bounding box center [397, 363] width 125 height 31
click at [537, 260] on text "-5/252" at bounding box center [556, 265] width 50 height 19
click at [398, 192] on input "e. -5/252" at bounding box center [397, 189] width 0 height 6
radio input "true"
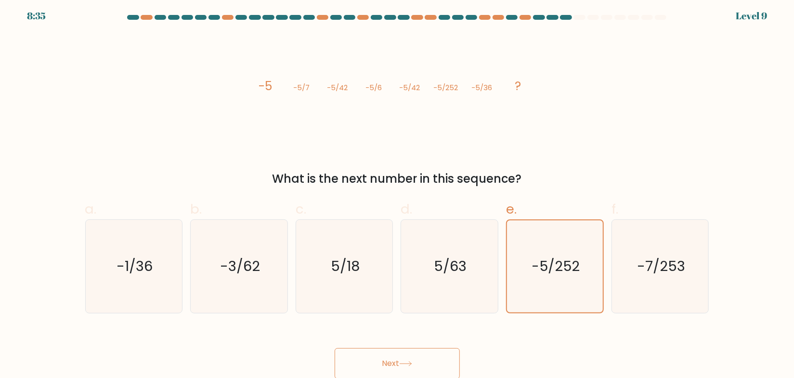
click at [403, 363] on icon at bounding box center [405, 363] width 13 height 5
click at [557, 265] on text "-5/252" at bounding box center [556, 265] width 48 height 19
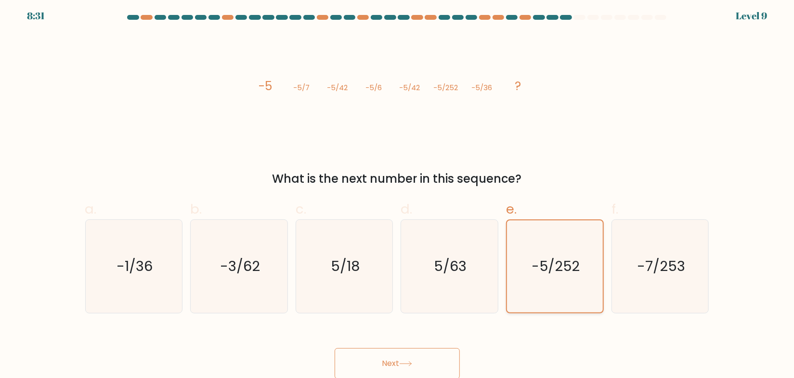
click at [398, 192] on input "e. -5/252" at bounding box center [397, 189] width 0 height 6
click at [557, 265] on text "-5/252" at bounding box center [556, 265] width 48 height 19
click at [398, 192] on input "e. -5/252" at bounding box center [397, 189] width 0 height 6
click at [557, 265] on text "-5/252" at bounding box center [556, 265] width 48 height 19
click at [398, 192] on input "e. -5/252" at bounding box center [397, 189] width 0 height 6
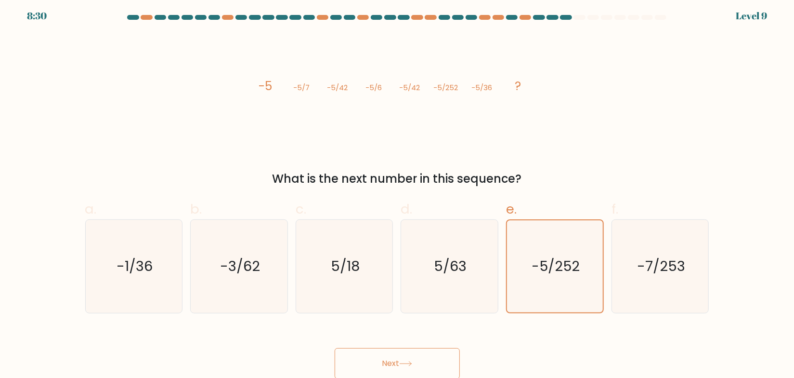
click at [566, 151] on div "image/svg+xml -5 -5/7 -5/42 -5/6 -5/42 -5/252 -5/36 ? What is the next number i…" at bounding box center [397, 111] width 636 height 154
click at [561, 80] on div "image/svg+xml -5 -5/7 -5/42 -5/6 -5/42 -5/252 -5/36 ? What is the next number i…" at bounding box center [397, 111] width 636 height 154
drag, startPoint x: 553, startPoint y: 80, endPoint x: 245, endPoint y: 80, distance: 307.8
click at [245, 80] on div "image/svg+xml -5 -5/7 -5/42 -5/6 -5/42 -5/252 -5/36 ? What is the next number i…" at bounding box center [397, 111] width 636 height 154
click at [395, 363] on button "Next" at bounding box center [397, 363] width 125 height 31
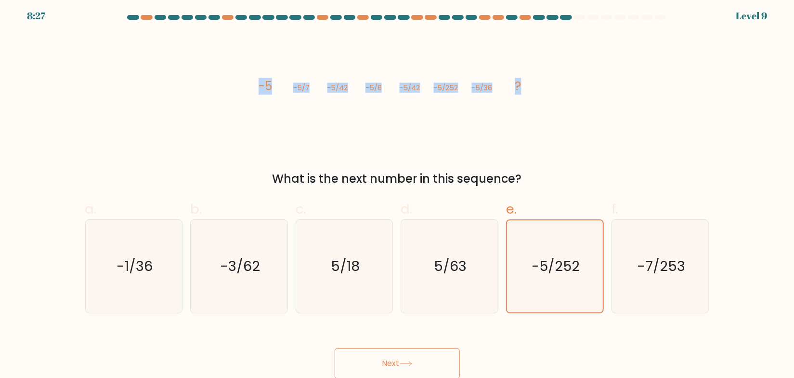
click at [395, 363] on button "Next" at bounding box center [397, 363] width 125 height 31
drag, startPoint x: 395, startPoint y: 363, endPoint x: 226, endPoint y: 189, distance: 241.9
click at [392, 359] on button "Next" at bounding box center [397, 363] width 125 height 31
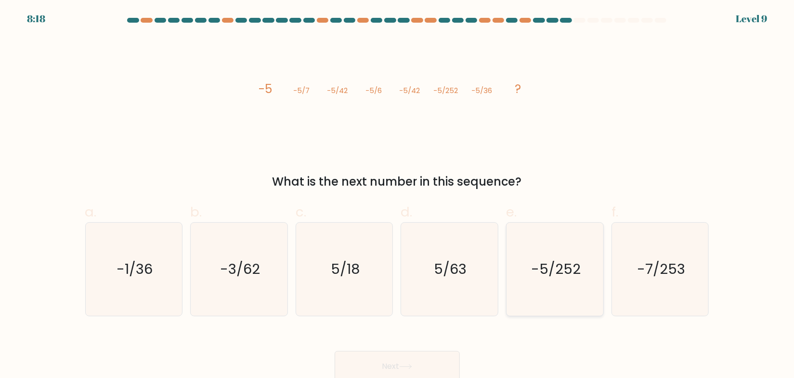
click at [566, 264] on text "-5/252" at bounding box center [556, 268] width 50 height 19
click at [398, 195] on input "e. -5/252" at bounding box center [397, 192] width 0 height 6
radio input "true"
click at [393, 366] on button "Next" at bounding box center [397, 366] width 125 height 31
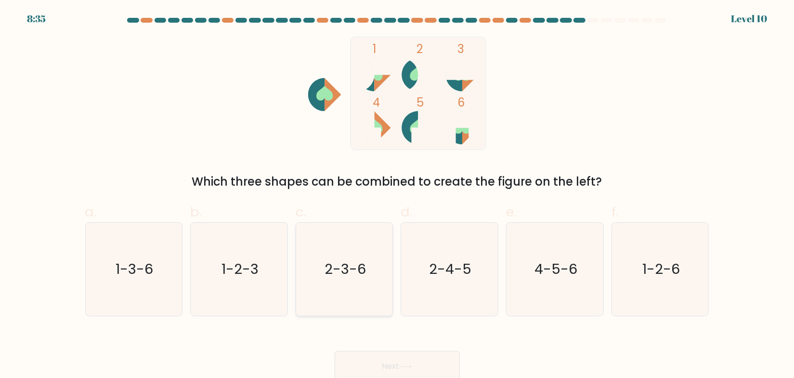
click at [364, 277] on text "2-3-6" at bounding box center [345, 268] width 41 height 19
click at [397, 195] on input "c. 2-3-6" at bounding box center [397, 192] width 0 height 6
radio input "true"
click at [403, 364] on icon at bounding box center [405, 366] width 13 height 5
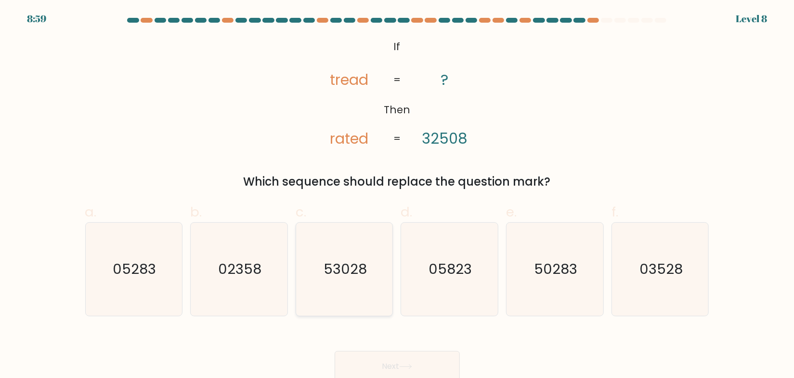
click at [360, 273] on text "53028" at bounding box center [345, 268] width 43 height 19
click at [397, 195] on input "c. 53028" at bounding box center [397, 192] width 0 height 6
radio input "true"
click at [412, 365] on icon at bounding box center [405, 366] width 13 height 5
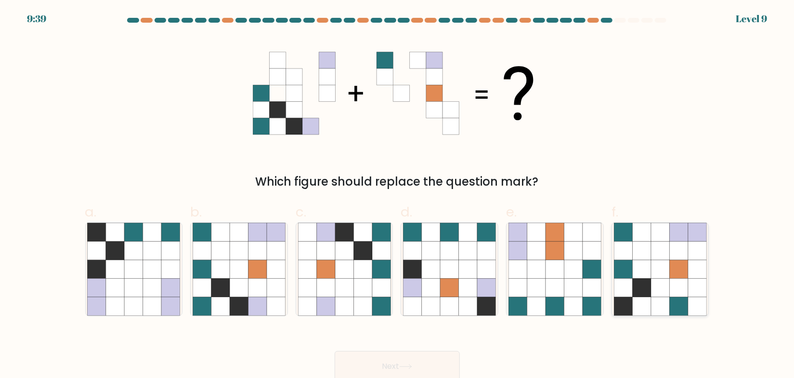
drag, startPoint x: 682, startPoint y: 270, endPoint x: 633, endPoint y: 305, distance: 59.8
click at [684, 272] on icon at bounding box center [679, 269] width 18 height 18
click at [398, 195] on input "f." at bounding box center [397, 192] width 0 height 6
radio input "true"
click at [436, 367] on button "Next" at bounding box center [397, 366] width 125 height 31
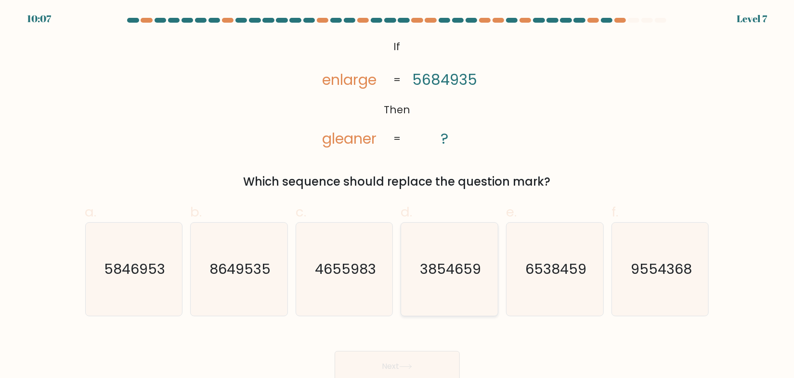
click at [467, 264] on text "3854659" at bounding box center [450, 268] width 61 height 19
click at [398, 195] on input "d. 3854659" at bounding box center [397, 192] width 0 height 6
radio input "true"
click at [409, 359] on button "Next" at bounding box center [397, 366] width 125 height 31
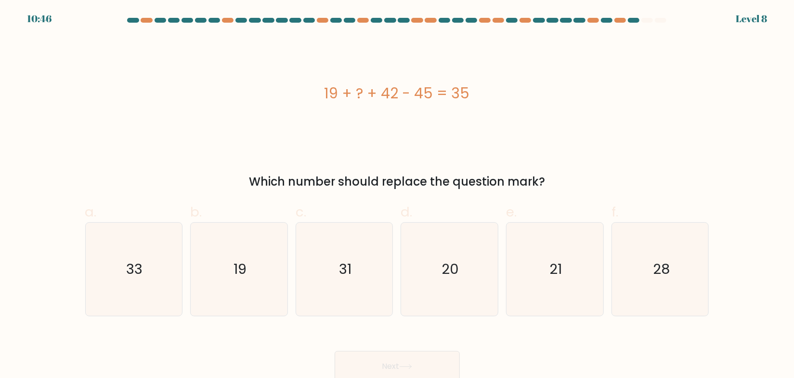
drag, startPoint x: 500, startPoint y: 93, endPoint x: 322, endPoint y: 102, distance: 178.0
click at [322, 102] on div "19 + ? + 42 - 45 = 35" at bounding box center [397, 93] width 624 height 22
copy div "19 + ? + 42 - 45 = 35"
click at [255, 267] on icon "19" at bounding box center [239, 269] width 93 height 93
click at [397, 195] on input "b. 19" at bounding box center [397, 192] width 0 height 6
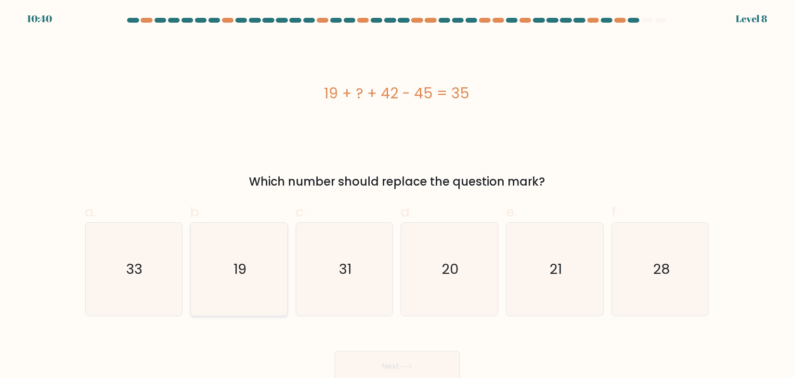
radio input "true"
drag, startPoint x: 386, startPoint y: 366, endPoint x: 382, endPoint y: 356, distance: 10.4
click at [387, 366] on button "Next" at bounding box center [397, 366] width 125 height 31
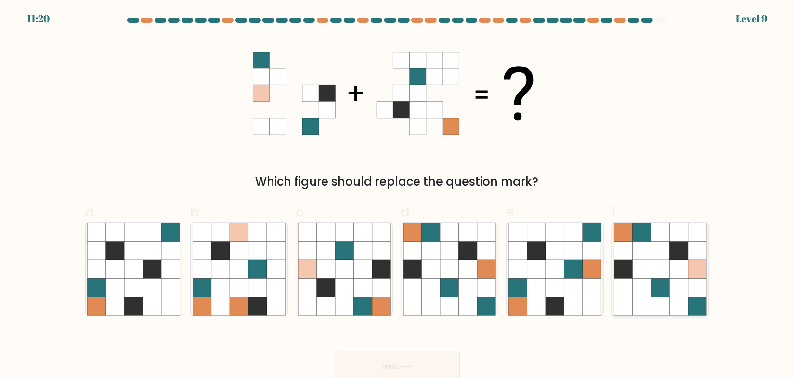
click at [647, 255] on icon at bounding box center [642, 250] width 18 height 18
click at [398, 195] on input "f." at bounding box center [397, 192] width 0 height 6
radio input "true"
click at [385, 367] on button "Next" at bounding box center [397, 366] width 125 height 31
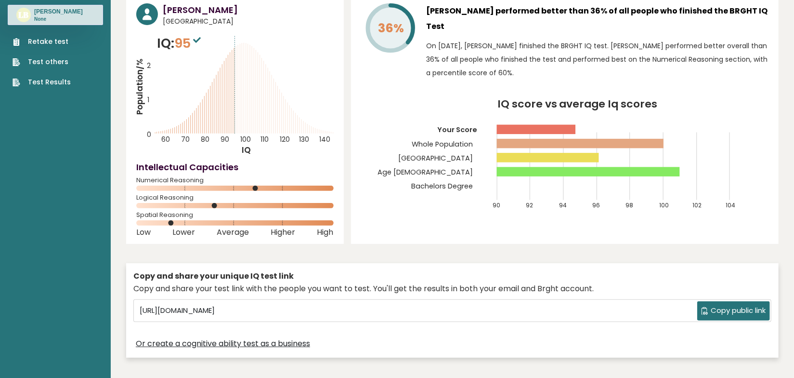
scroll to position [43, 0]
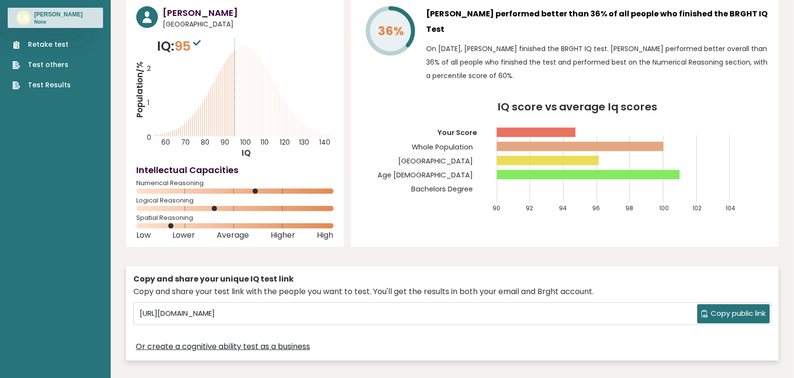
click at [739, 309] on span "Copy public link" at bounding box center [738, 313] width 55 height 11
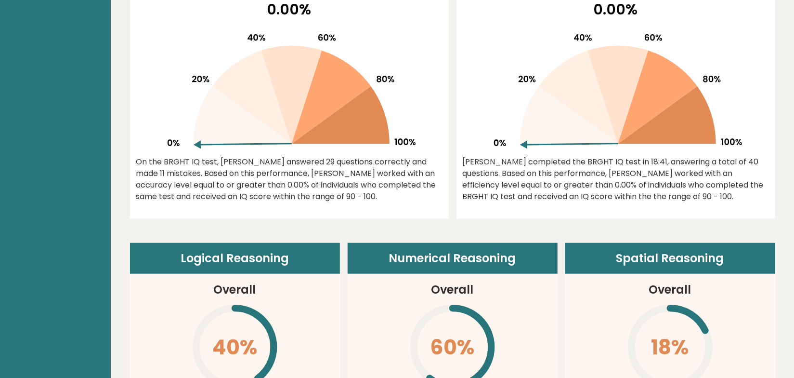
scroll to position [263, 0]
